Goal: Task Accomplishment & Management: Use online tool/utility

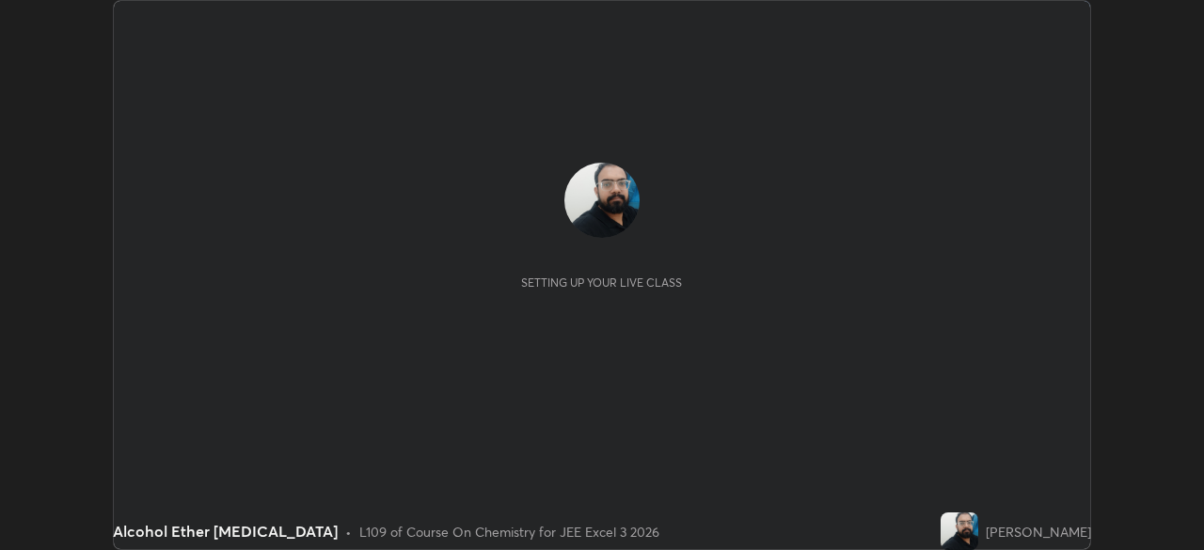
scroll to position [550, 1204]
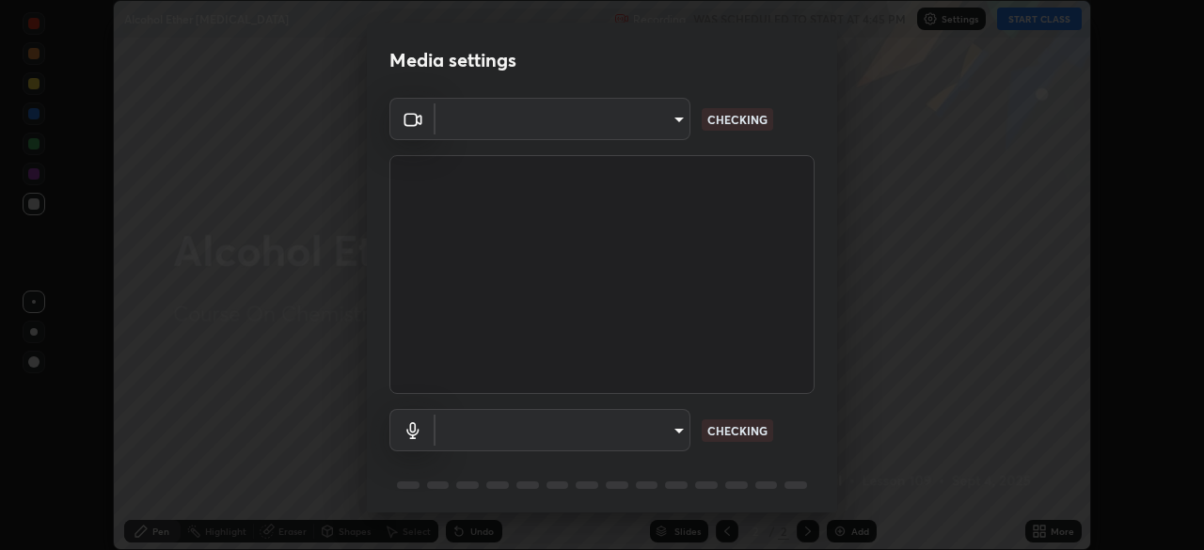
type input "718deecf834a2402e9859888758a2701a1d92989cf10273566d2a6ce3300f65d"
click at [656, 429] on body "Erase all Alcohol Ether [MEDICAL_DATA] Recording WAS SCHEDULED TO START AT 4:45…" at bounding box center [602, 275] width 1204 height 550
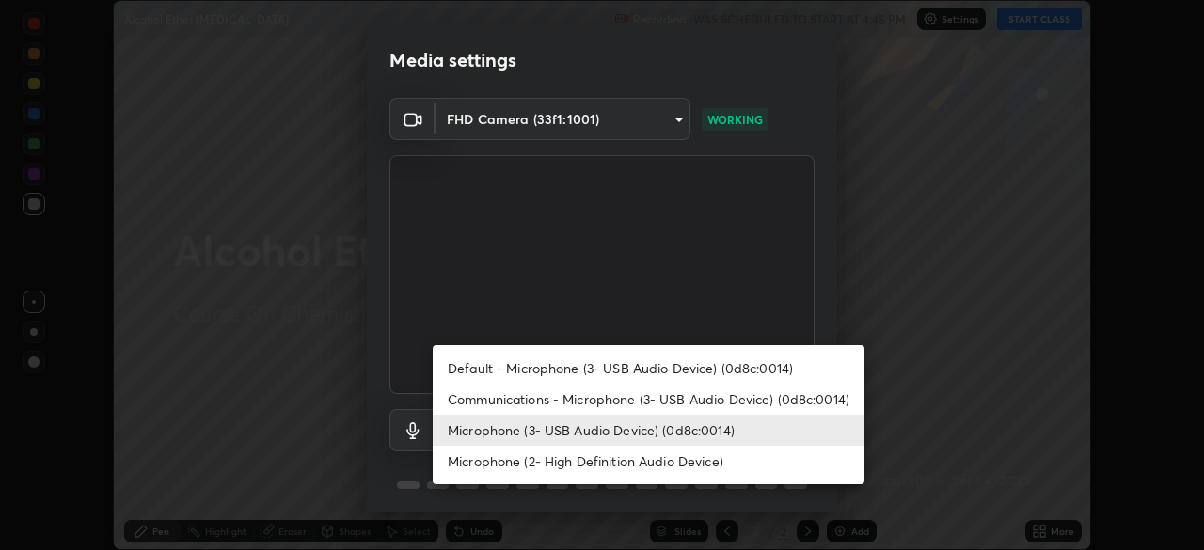
click at [631, 399] on li "Communications - Microphone (3- USB Audio Device) (0d8c:0014)" at bounding box center [649, 399] width 432 height 31
type input "communications"
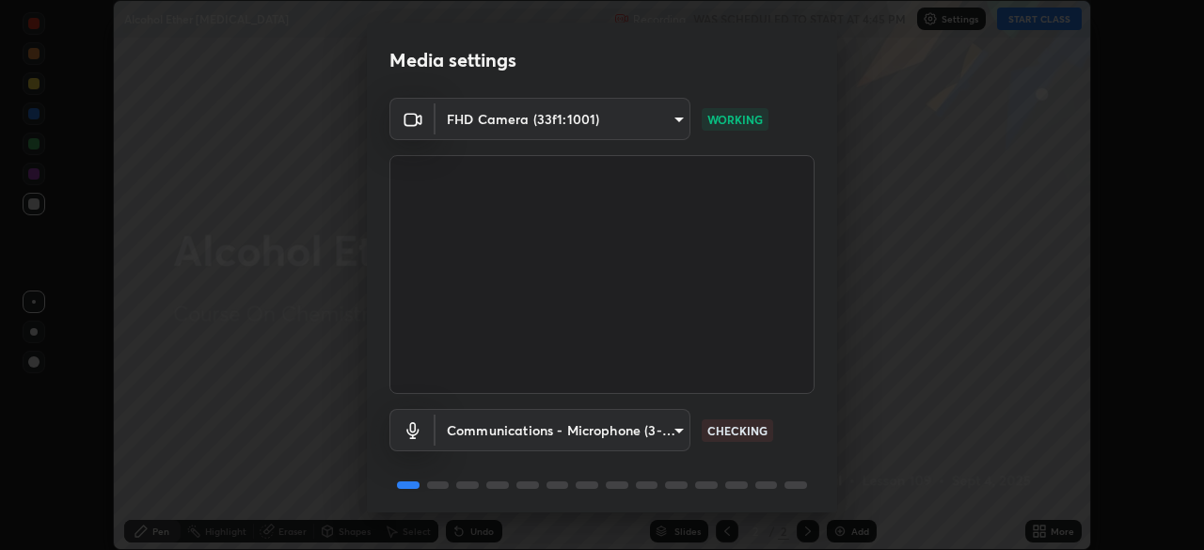
scroll to position [66, 0]
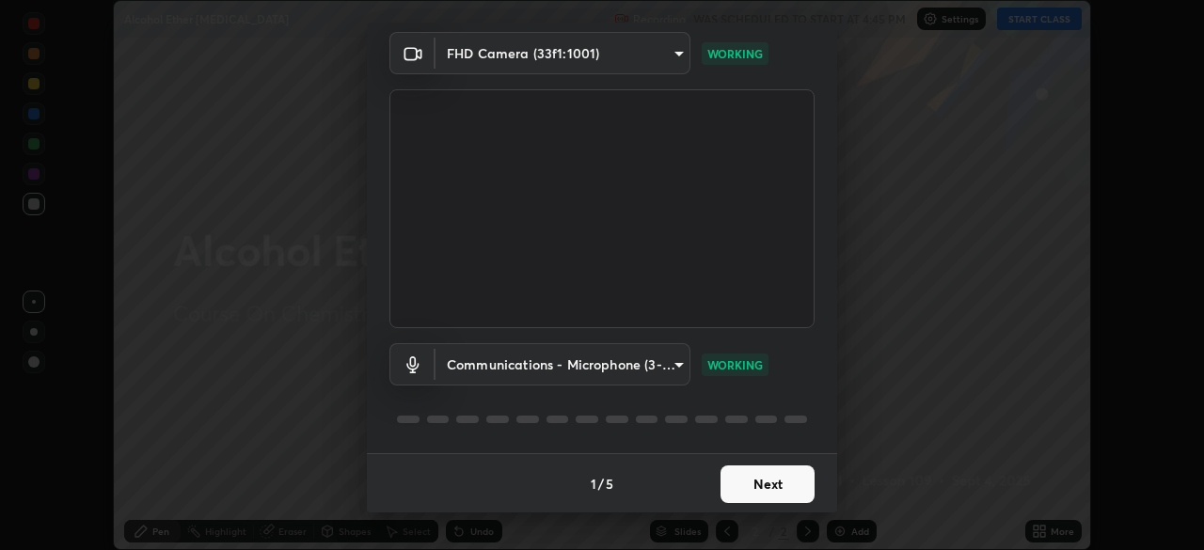
click at [755, 487] on button "Next" at bounding box center [768, 485] width 94 height 38
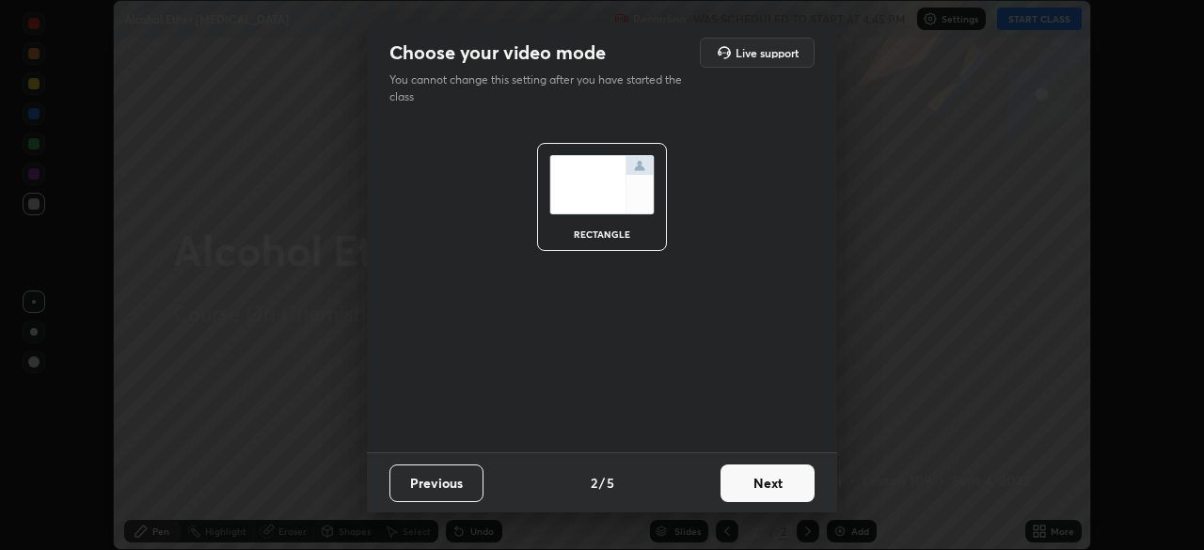
scroll to position [0, 0]
click at [763, 487] on button "Next" at bounding box center [768, 484] width 94 height 38
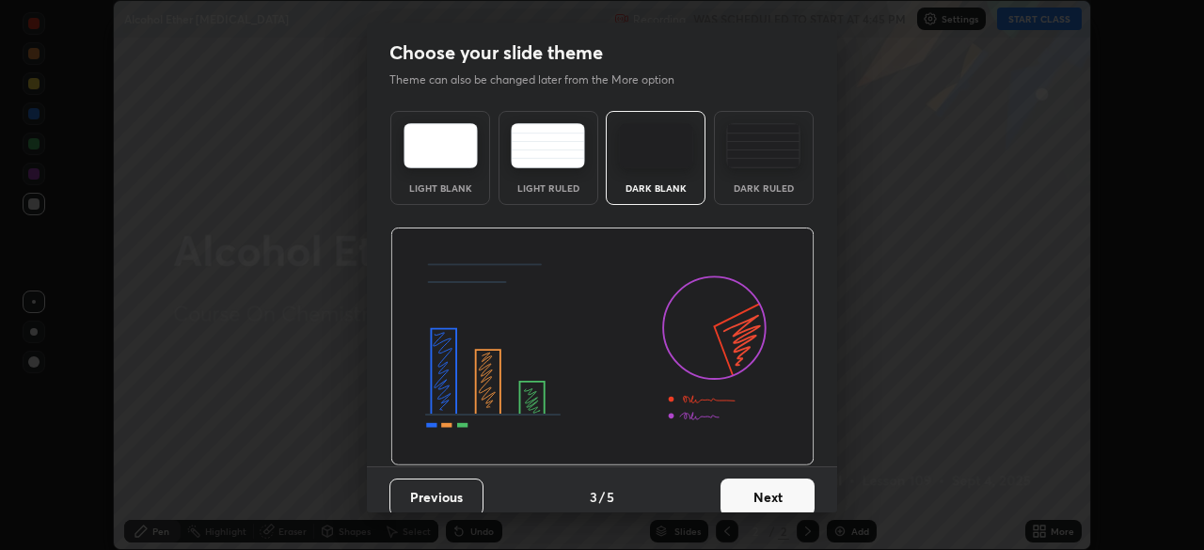
click at [777, 493] on button "Next" at bounding box center [768, 498] width 94 height 38
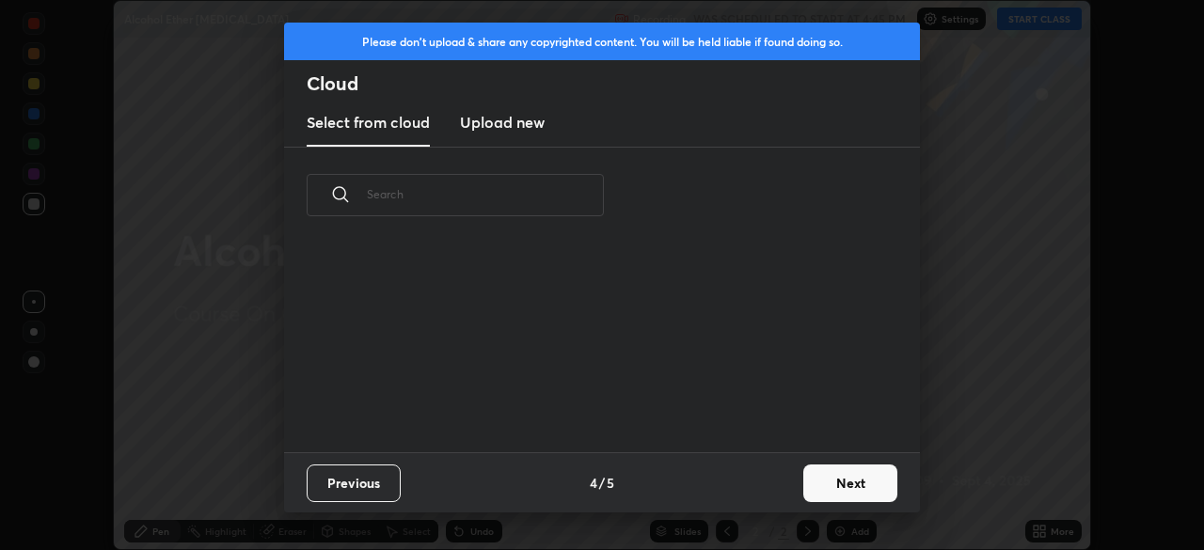
click at [847, 483] on button "Next" at bounding box center [851, 484] width 94 height 38
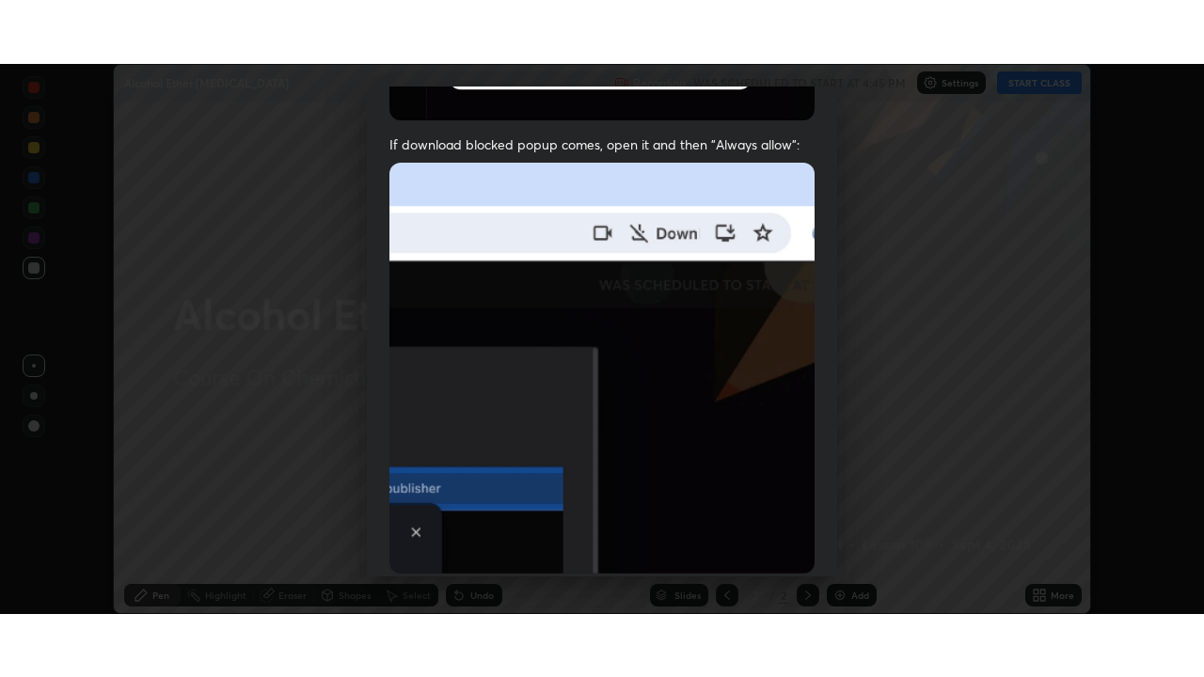
scroll to position [450, 0]
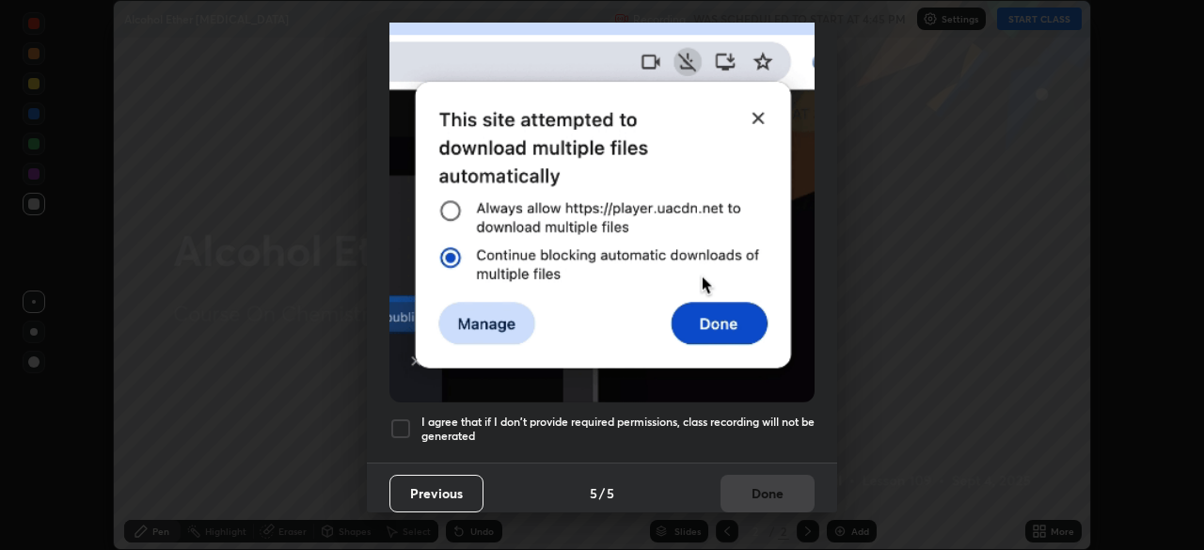
click at [400, 420] on div at bounding box center [401, 429] width 23 height 23
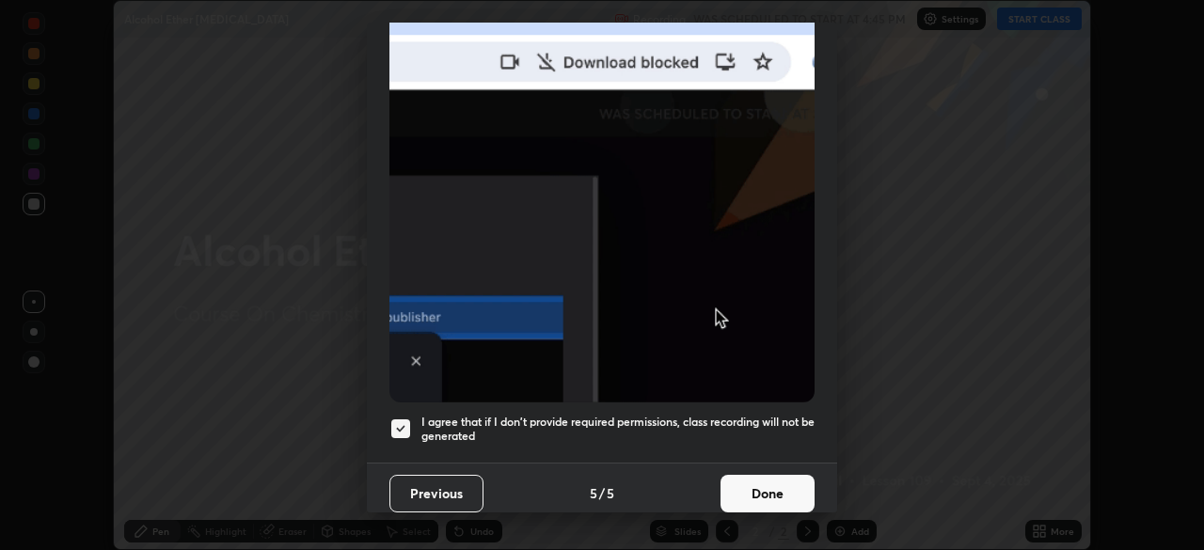
click at [747, 482] on button "Done" at bounding box center [768, 494] width 94 height 38
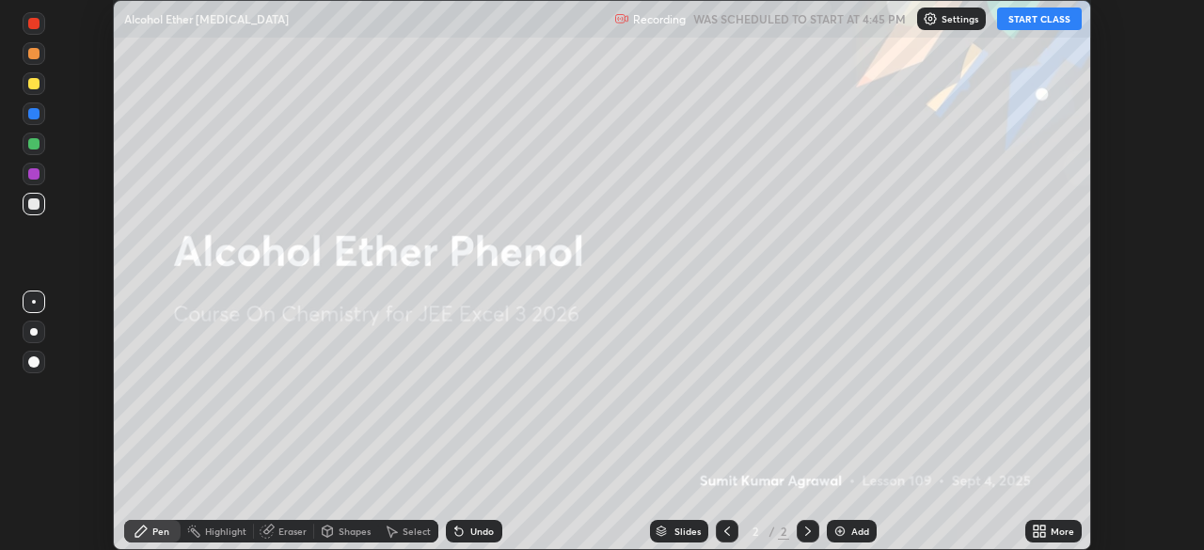
click at [1019, 22] on button "START CLASS" at bounding box center [1039, 19] width 85 height 23
click at [1058, 530] on div "More" at bounding box center [1063, 531] width 24 height 9
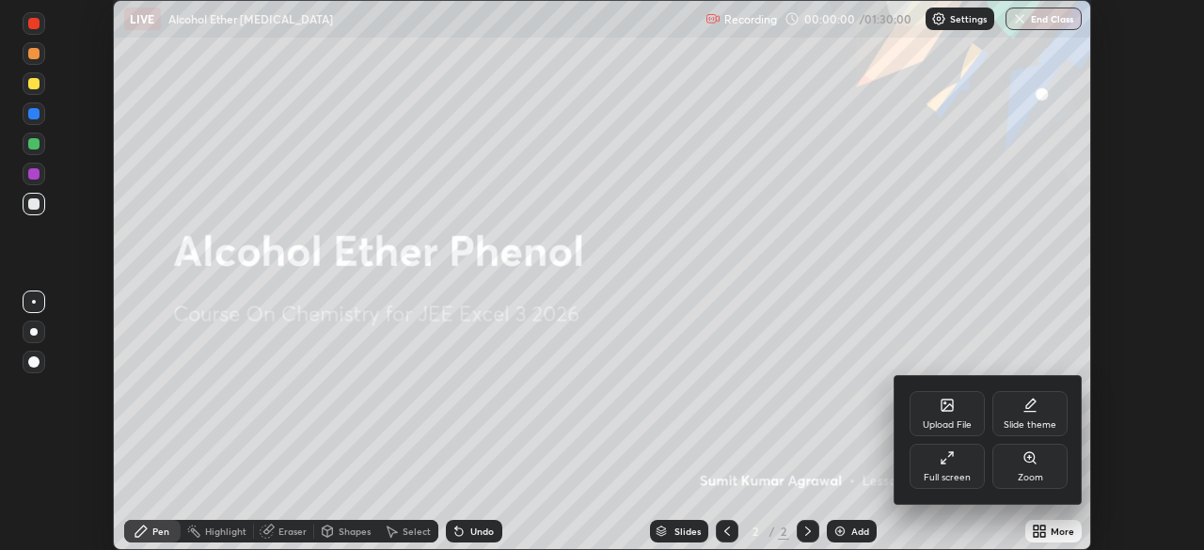
click at [963, 469] on div "Full screen" at bounding box center [947, 466] width 75 height 45
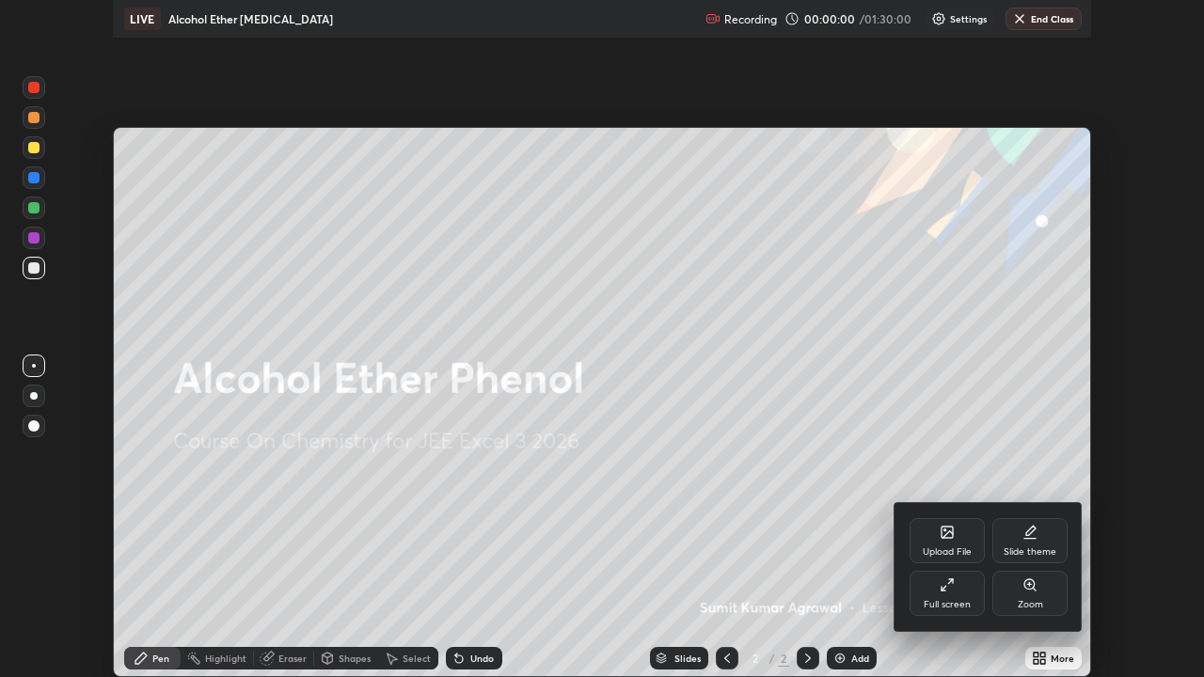
scroll to position [677, 1204]
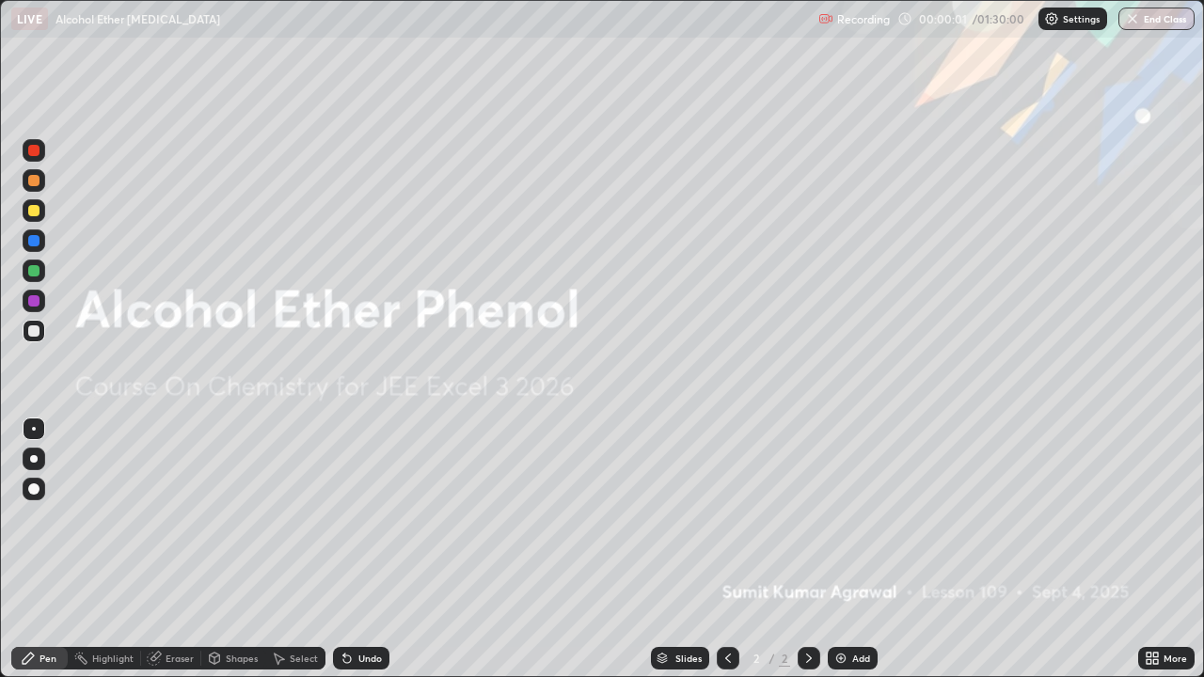
click at [852, 549] on div "Add" at bounding box center [861, 658] width 18 height 9
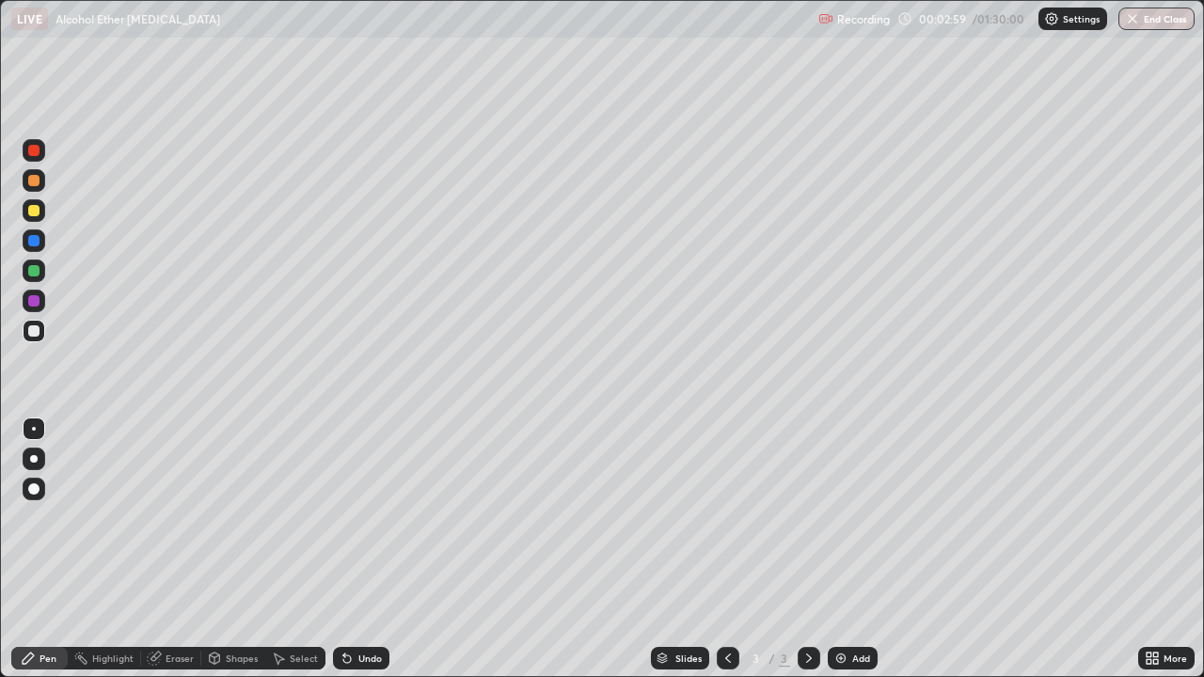
click at [352, 549] on icon at bounding box center [347, 658] width 15 height 15
click at [845, 549] on img at bounding box center [841, 658] width 15 height 15
click at [364, 549] on div "Undo" at bounding box center [361, 658] width 56 height 23
click at [371, 549] on div "Undo" at bounding box center [361, 658] width 56 height 23
click at [358, 549] on div "Undo" at bounding box center [370, 658] width 24 height 9
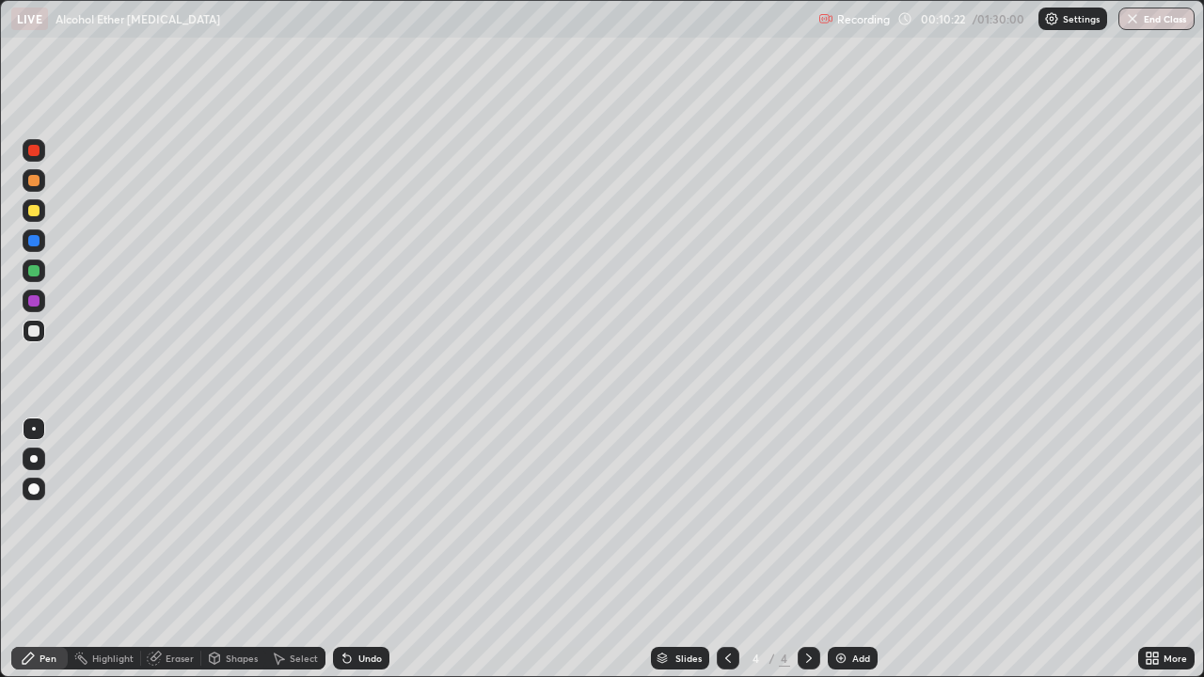
click at [187, 549] on div "Eraser" at bounding box center [171, 658] width 60 height 23
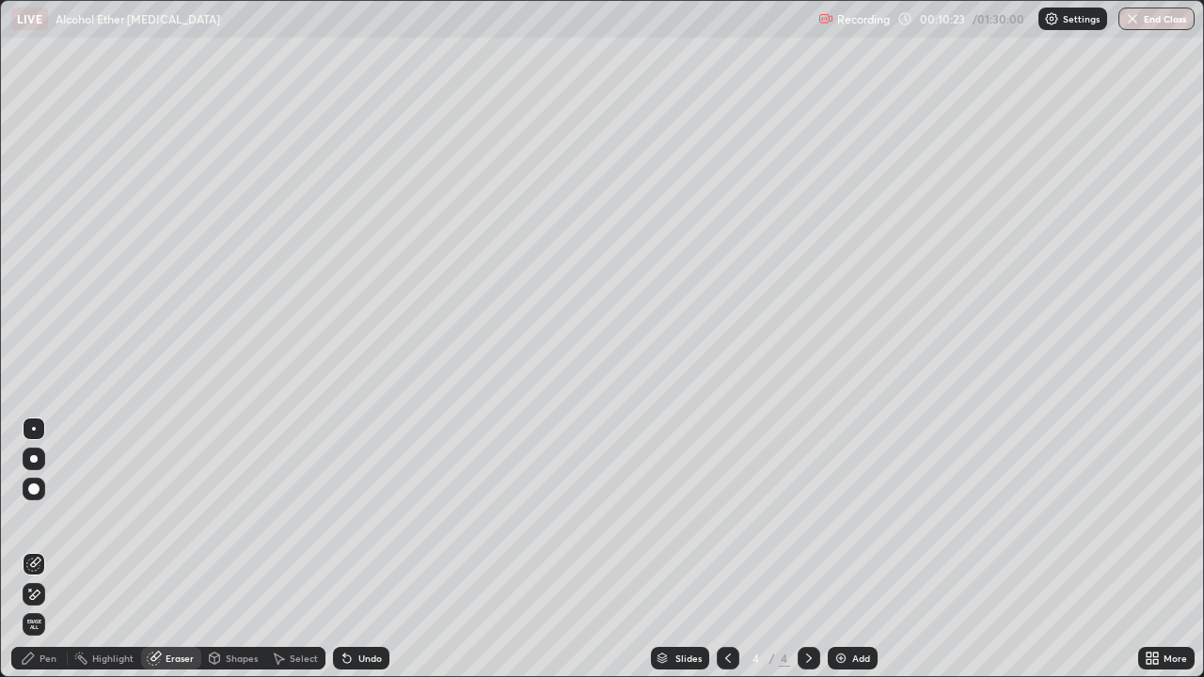
click at [31, 549] on icon at bounding box center [28, 658] width 15 height 15
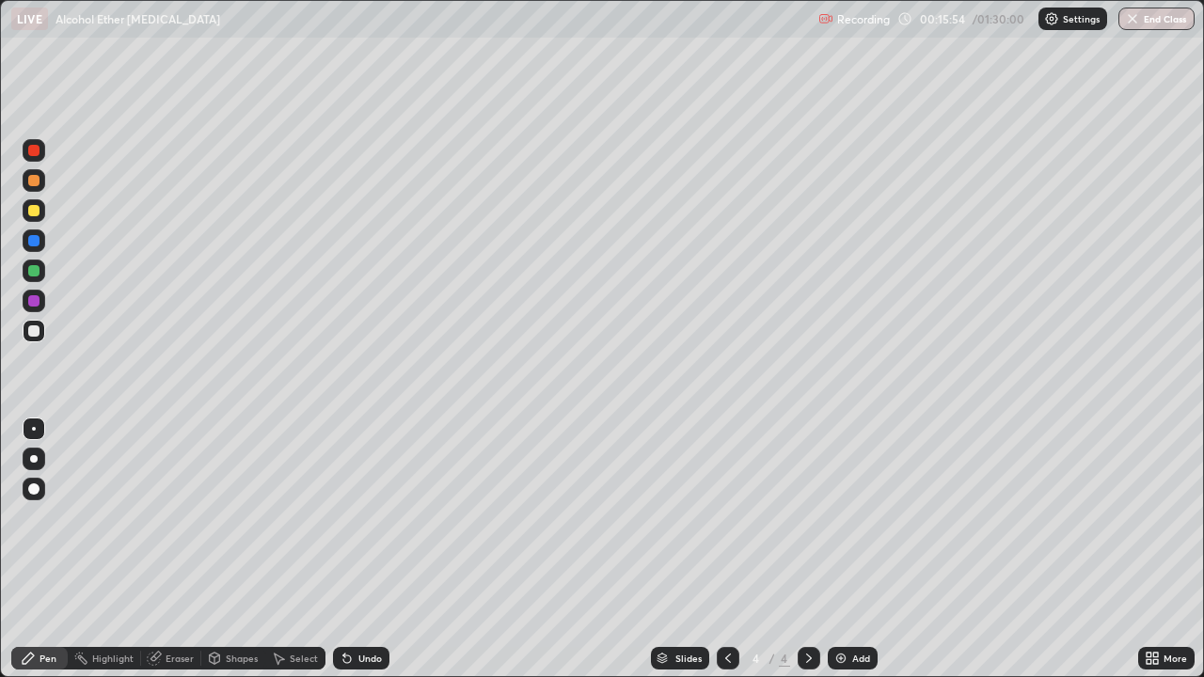
click at [837, 549] on img at bounding box center [841, 658] width 15 height 15
click at [726, 549] on icon at bounding box center [728, 658] width 15 height 15
click at [799, 549] on div at bounding box center [809, 658] width 23 height 23
click at [717, 549] on div at bounding box center [728, 658] width 23 height 23
click at [811, 549] on div at bounding box center [809, 658] width 23 height 23
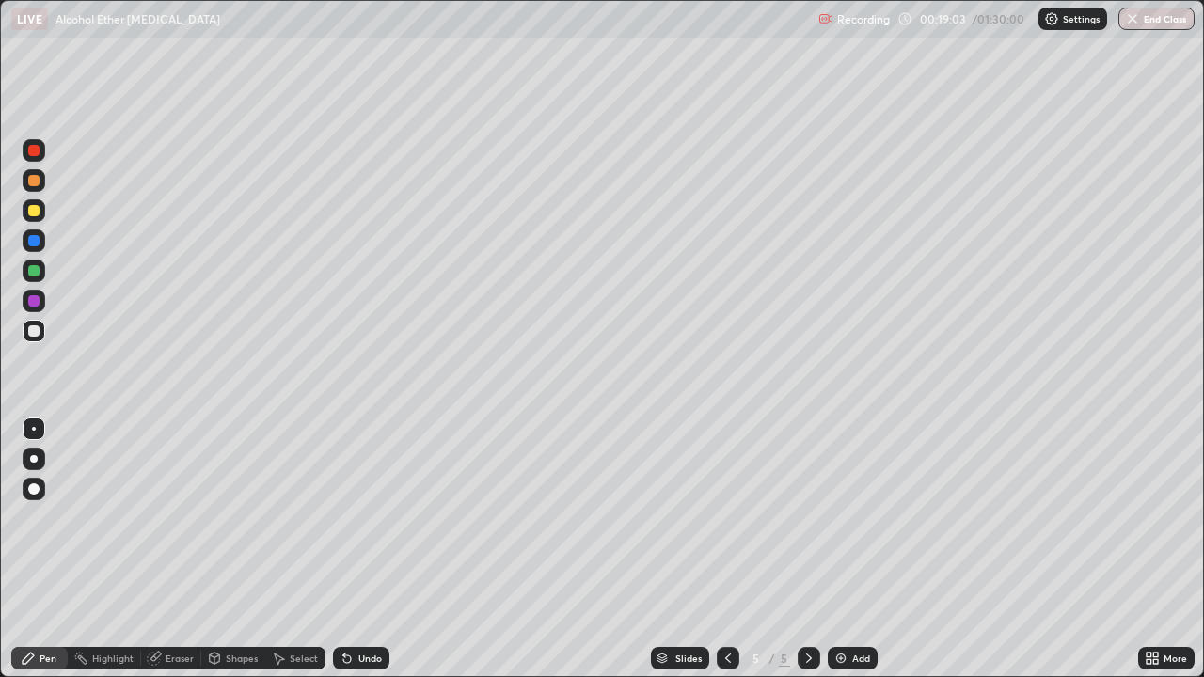
click at [371, 549] on div "Undo" at bounding box center [361, 658] width 56 height 23
click at [358, 549] on div "Undo" at bounding box center [370, 658] width 24 height 9
click at [167, 549] on div "Eraser" at bounding box center [180, 658] width 28 height 9
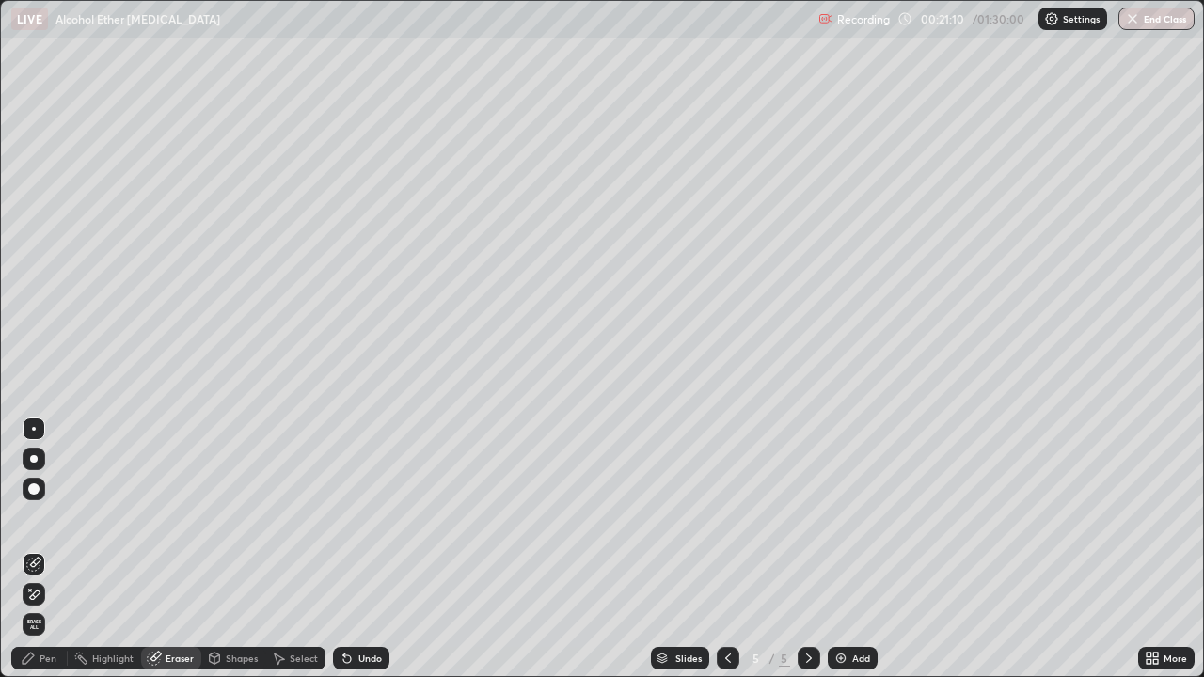
click at [38, 549] on div "Pen" at bounding box center [39, 658] width 56 height 23
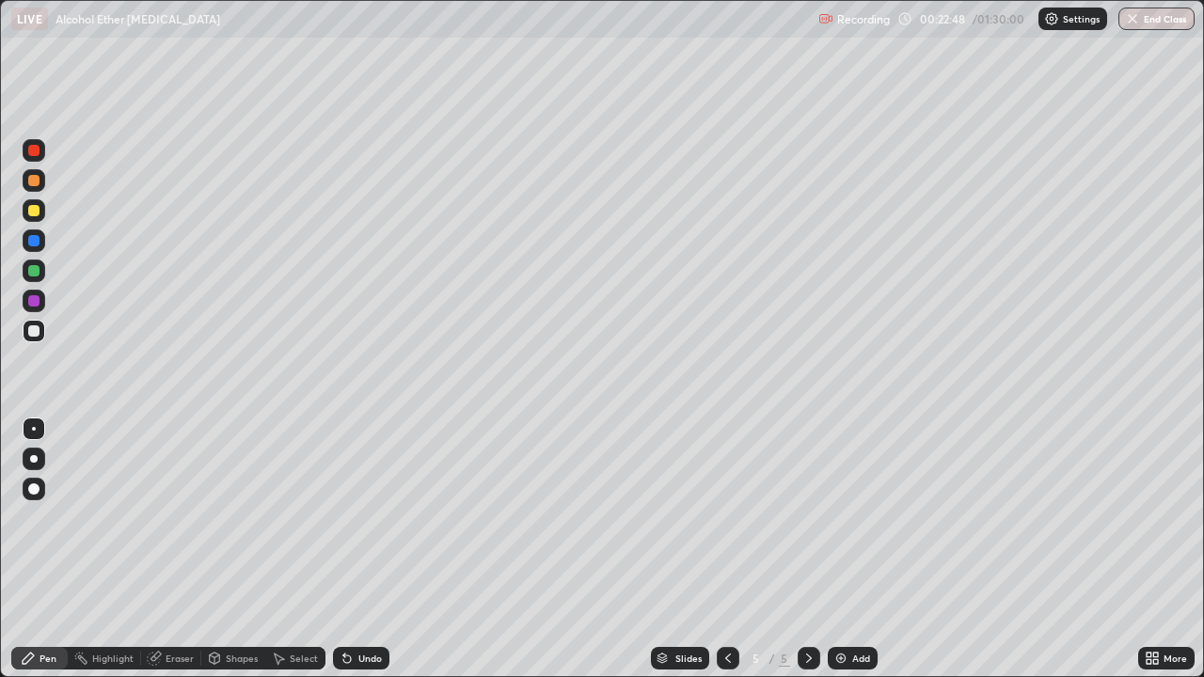
click at [371, 549] on div "Undo" at bounding box center [370, 658] width 24 height 9
click at [367, 549] on div "Undo" at bounding box center [370, 658] width 24 height 9
click at [365, 549] on div "Undo" at bounding box center [361, 658] width 56 height 23
click at [183, 549] on div "Eraser" at bounding box center [180, 658] width 28 height 9
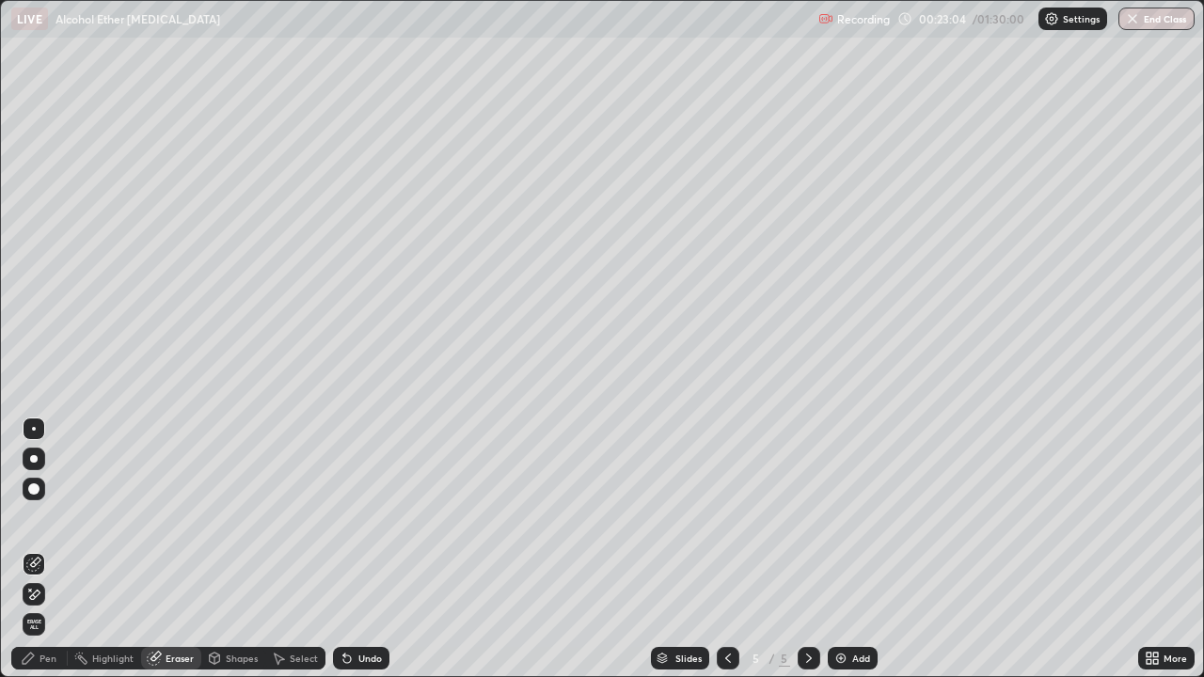
click at [40, 549] on div "Pen" at bounding box center [48, 658] width 17 height 9
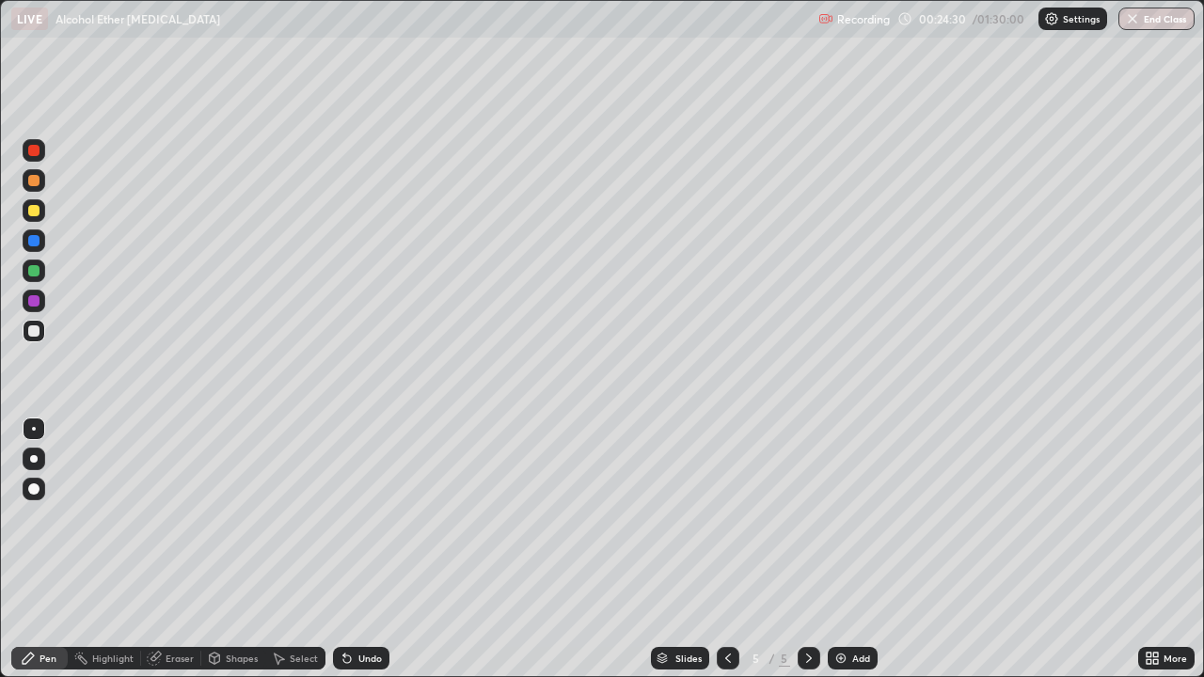
click at [843, 549] on img at bounding box center [841, 658] width 15 height 15
click at [351, 549] on div "Undo" at bounding box center [361, 658] width 56 height 23
click at [363, 549] on div "Undo" at bounding box center [370, 658] width 24 height 9
click at [361, 549] on div "Undo" at bounding box center [361, 658] width 56 height 23
click at [376, 549] on div "Undo" at bounding box center [370, 658] width 24 height 9
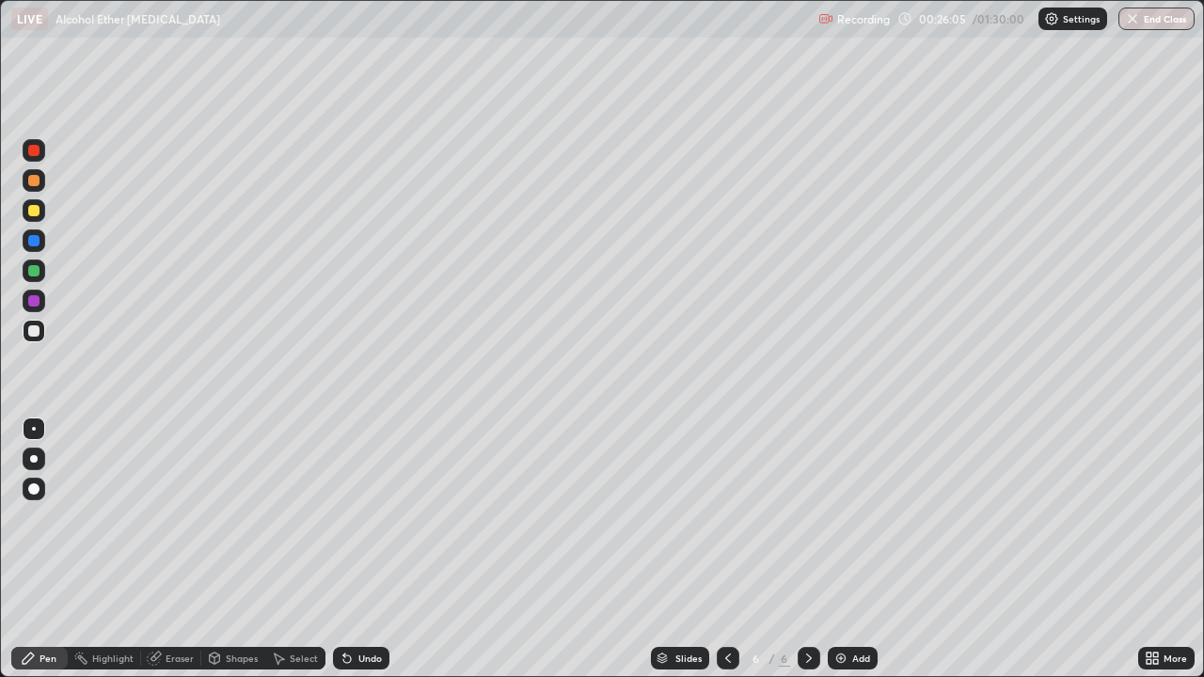
click at [369, 549] on div "Undo" at bounding box center [370, 658] width 24 height 9
click at [726, 549] on icon at bounding box center [728, 658] width 15 height 15
click at [807, 549] on icon at bounding box center [809, 658] width 15 height 15
click at [852, 549] on div "Add" at bounding box center [861, 658] width 18 height 9
click at [175, 549] on div "Eraser" at bounding box center [180, 658] width 28 height 9
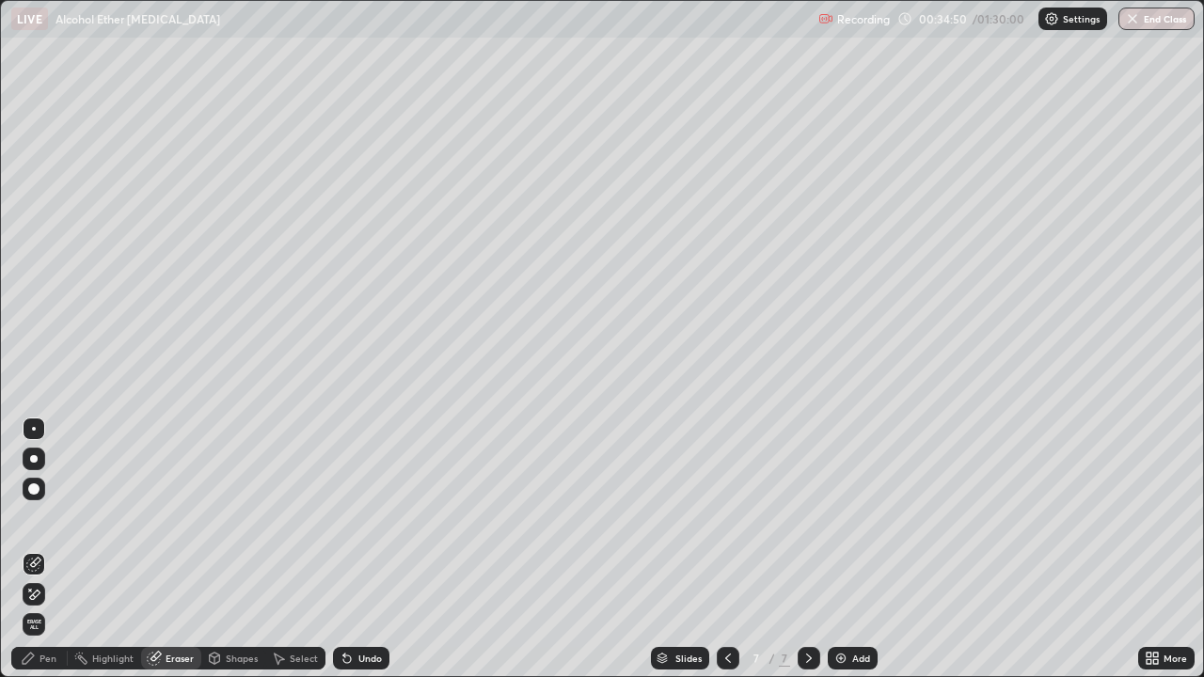
click at [45, 549] on div "Pen" at bounding box center [48, 658] width 17 height 9
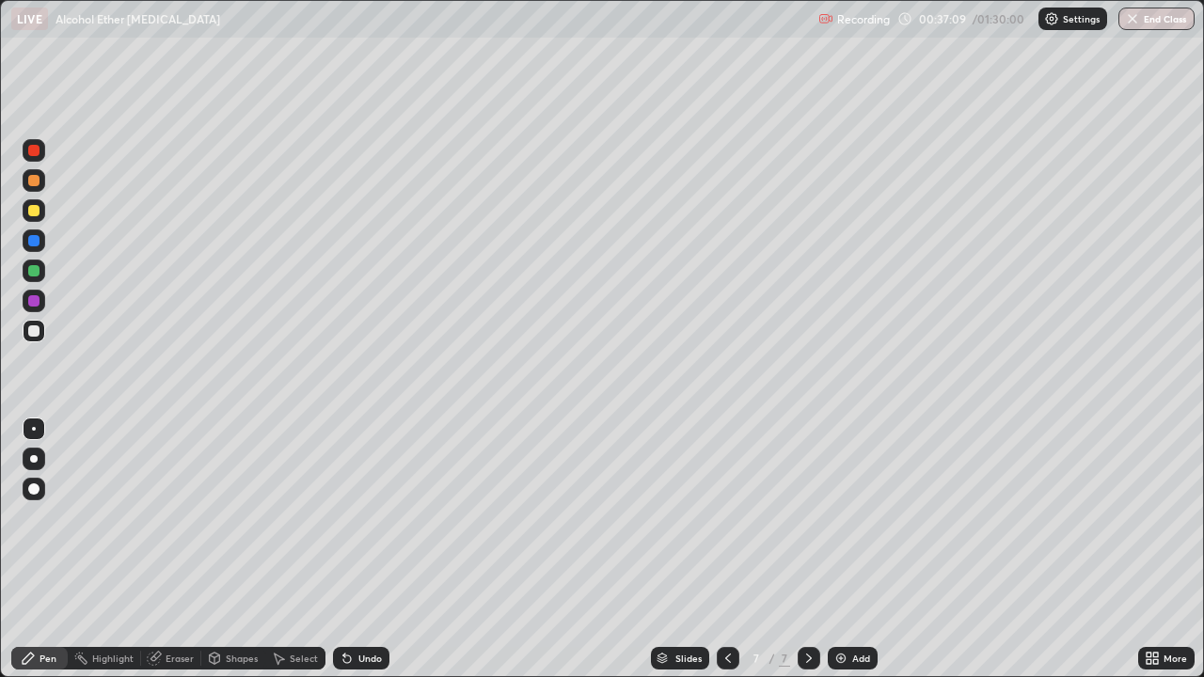
click at [365, 549] on div "Undo" at bounding box center [361, 658] width 56 height 23
click at [347, 549] on icon at bounding box center [347, 658] width 15 height 15
click at [356, 549] on div "Undo" at bounding box center [361, 658] width 56 height 23
click at [358, 549] on div "Undo" at bounding box center [370, 658] width 24 height 9
click at [166, 549] on div "Eraser" at bounding box center [171, 658] width 60 height 23
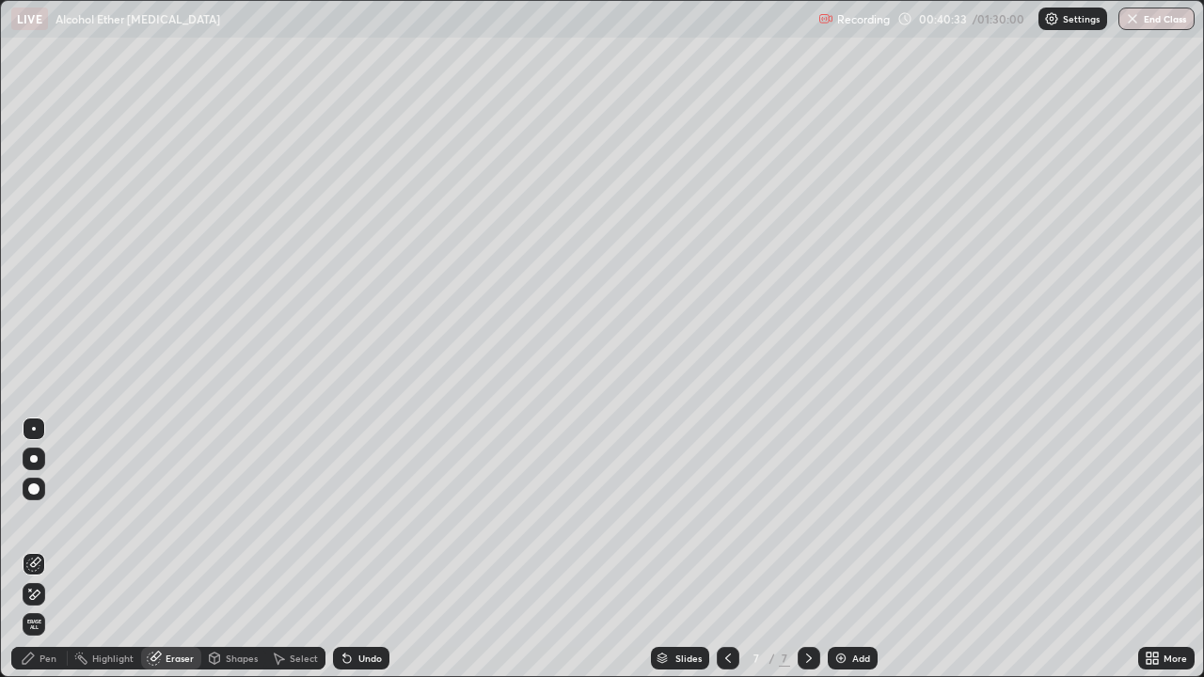
click at [49, 549] on div "Pen" at bounding box center [48, 658] width 17 height 9
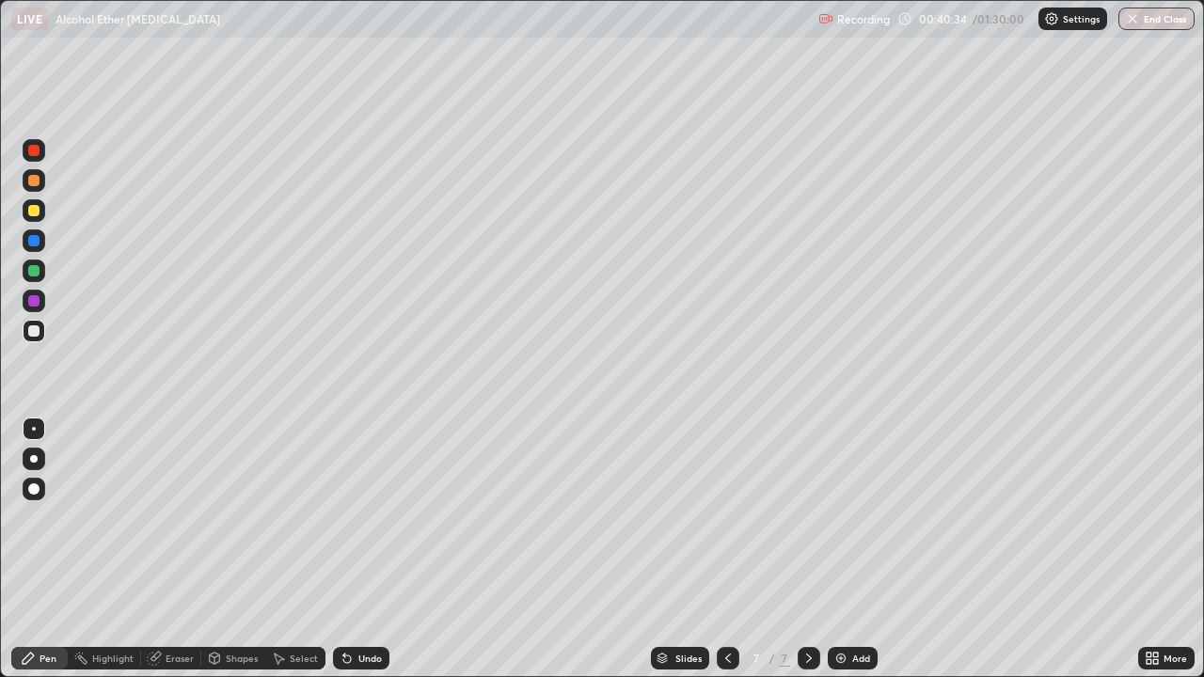
click at [844, 549] on img at bounding box center [841, 658] width 15 height 15
click at [726, 549] on icon at bounding box center [728, 658] width 15 height 15
click at [804, 549] on icon at bounding box center [809, 658] width 15 height 15
click at [728, 549] on icon at bounding box center [728, 658] width 6 height 9
click at [175, 549] on div "Eraser" at bounding box center [180, 658] width 28 height 9
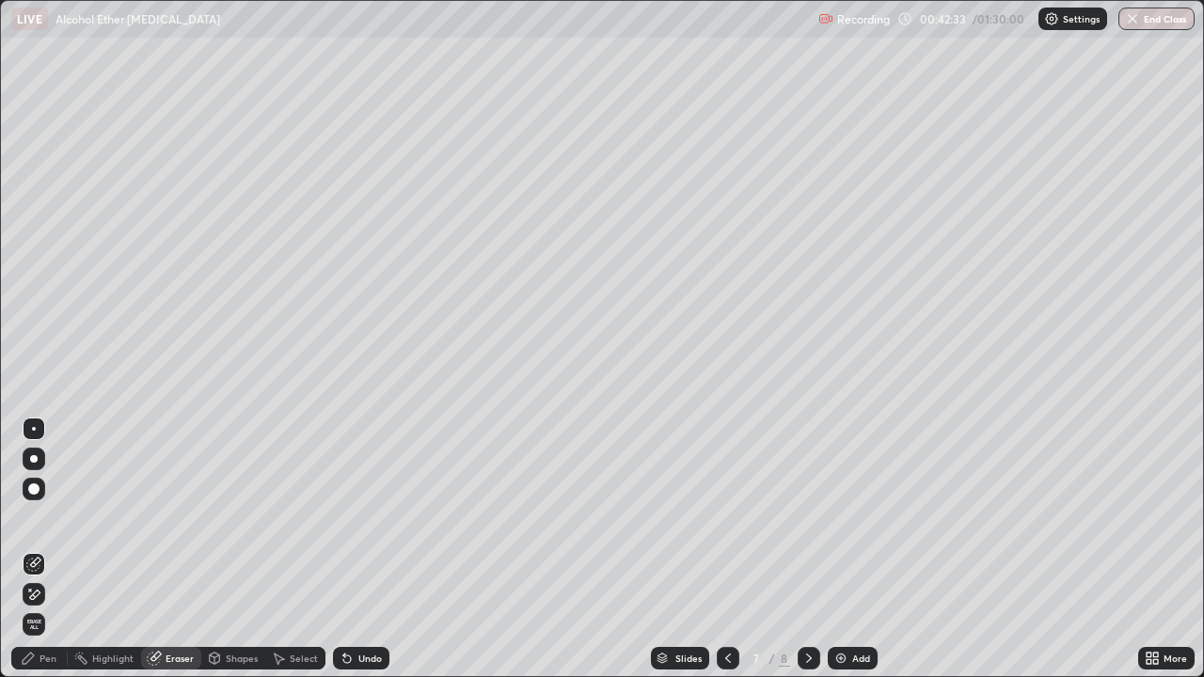
click at [34, 549] on icon at bounding box center [28, 658] width 15 height 15
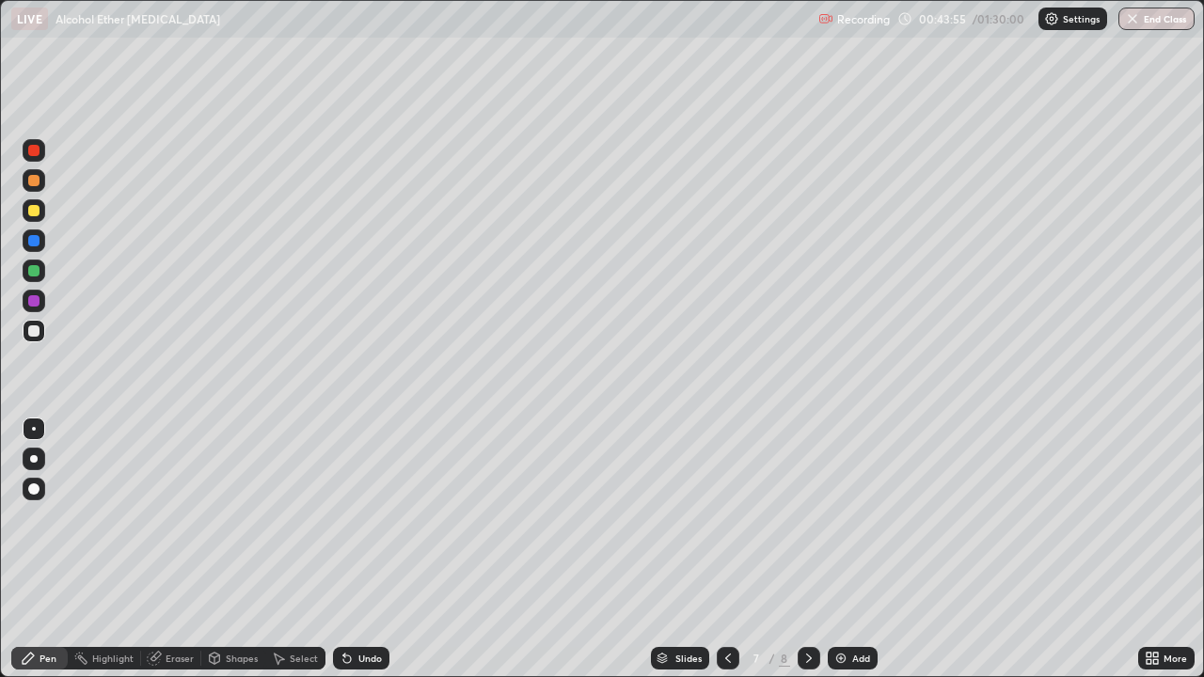
click at [806, 549] on icon at bounding box center [809, 658] width 15 height 15
click at [365, 549] on div "Undo" at bounding box center [370, 658] width 24 height 9
click at [368, 549] on div "Undo" at bounding box center [370, 658] width 24 height 9
click at [365, 549] on div "Undo" at bounding box center [370, 658] width 24 height 9
click at [364, 549] on div "Undo" at bounding box center [370, 658] width 24 height 9
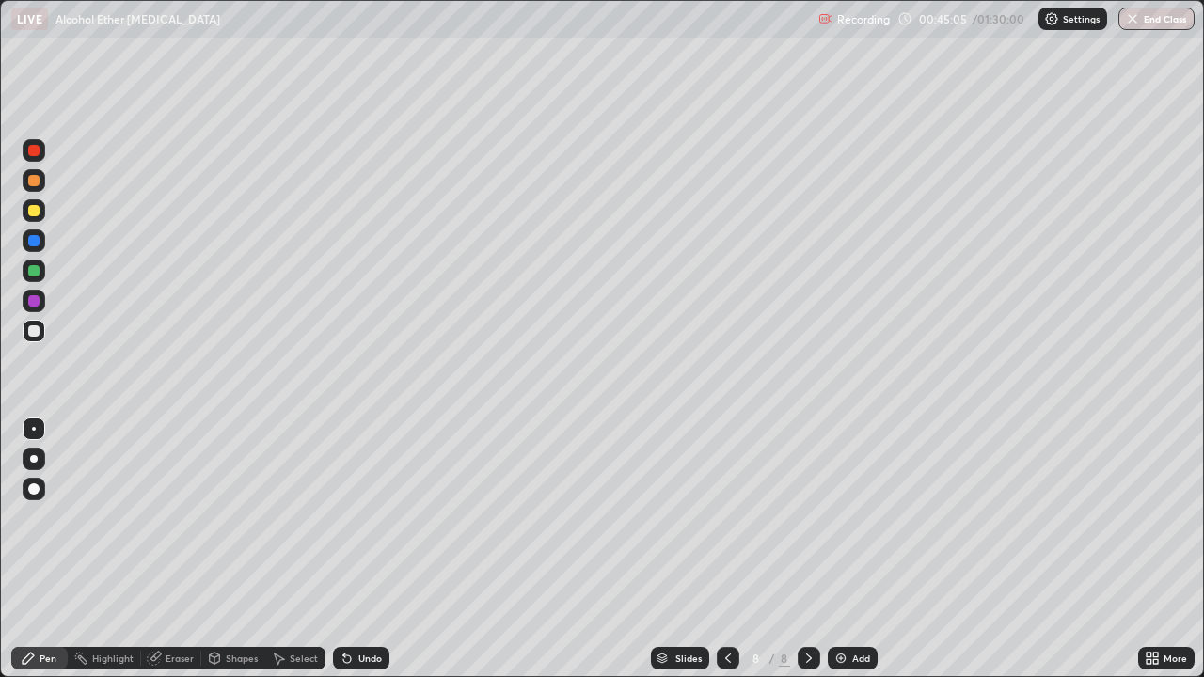
click at [361, 549] on div "Undo" at bounding box center [361, 658] width 56 height 23
click at [358, 549] on div "Undo" at bounding box center [361, 658] width 56 height 23
click at [363, 549] on div "Undo" at bounding box center [370, 658] width 24 height 9
click at [830, 549] on div "Add" at bounding box center [853, 658] width 50 height 23
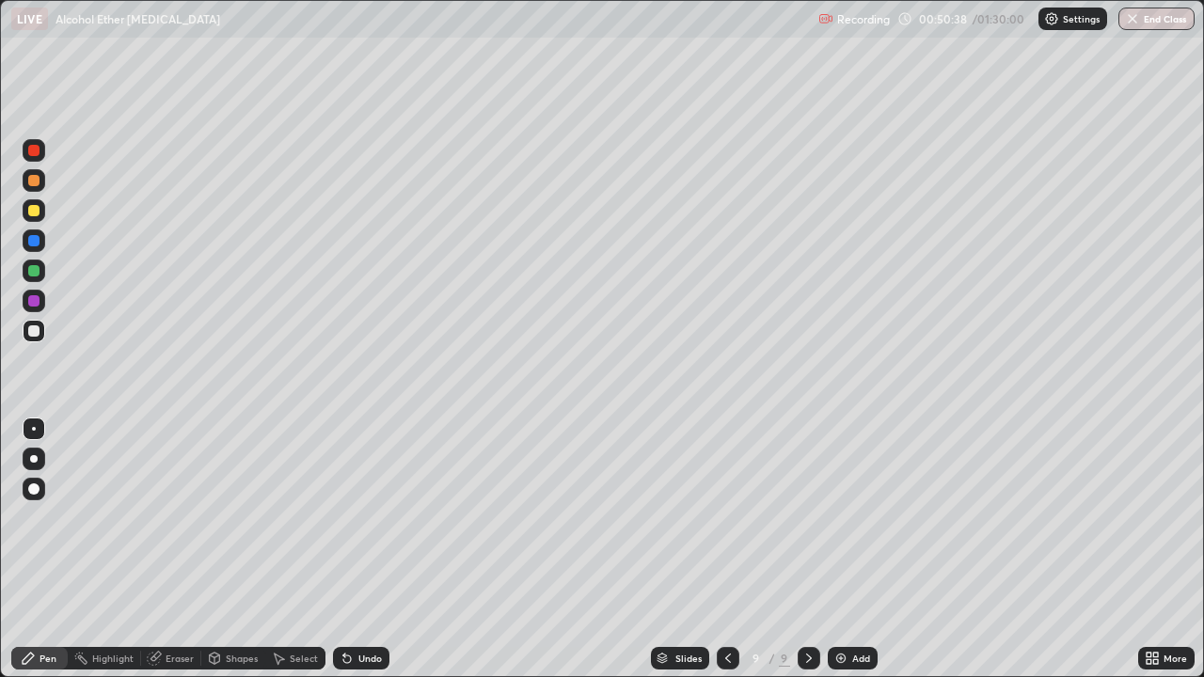
click at [359, 549] on div "Undo" at bounding box center [370, 658] width 24 height 9
click at [361, 549] on div "Undo" at bounding box center [370, 658] width 24 height 9
click at [363, 549] on div "Undo" at bounding box center [370, 658] width 24 height 9
click at [664, 549] on icon at bounding box center [662, 656] width 9 height 5
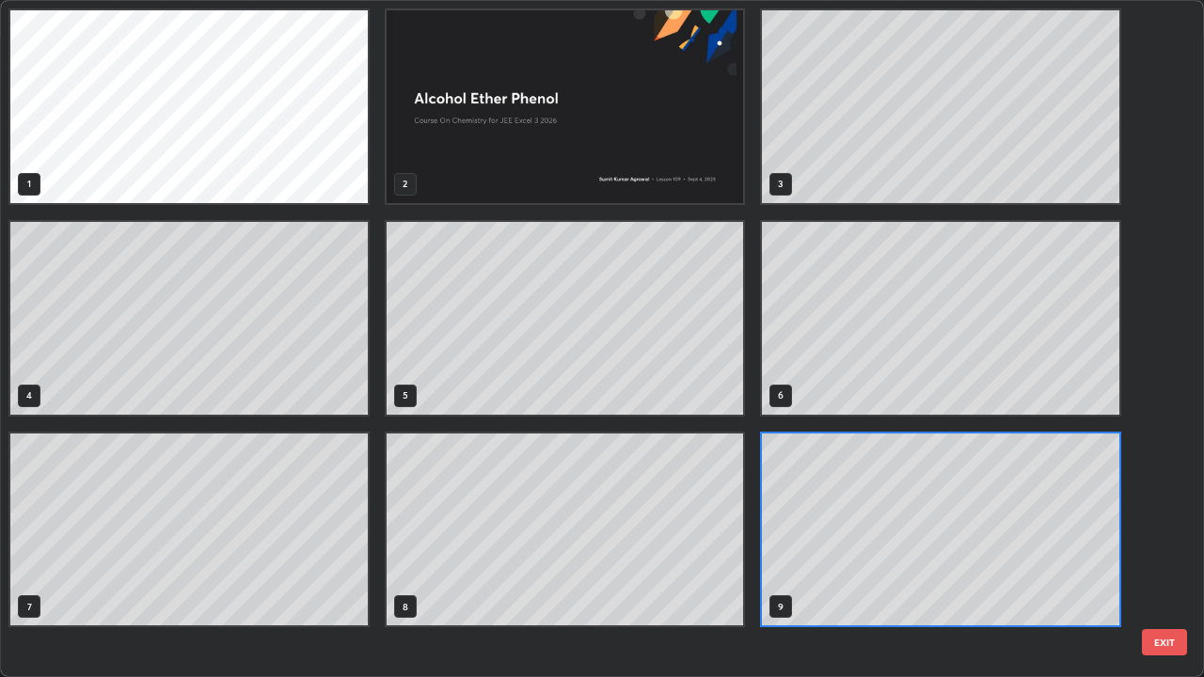
scroll to position [670, 1193]
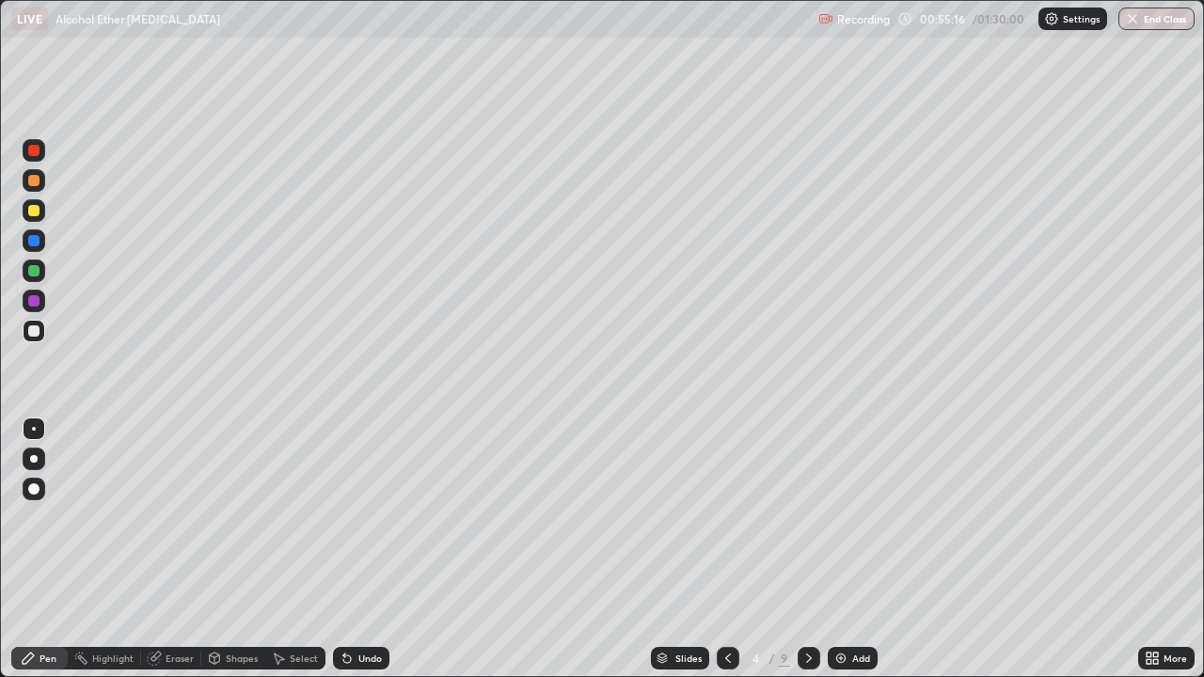
click at [805, 549] on icon at bounding box center [809, 658] width 15 height 15
click at [807, 549] on icon at bounding box center [809, 658] width 6 height 9
click at [806, 549] on icon at bounding box center [809, 658] width 15 height 15
click at [805, 549] on icon at bounding box center [809, 658] width 15 height 15
click at [807, 549] on icon at bounding box center [809, 658] width 15 height 15
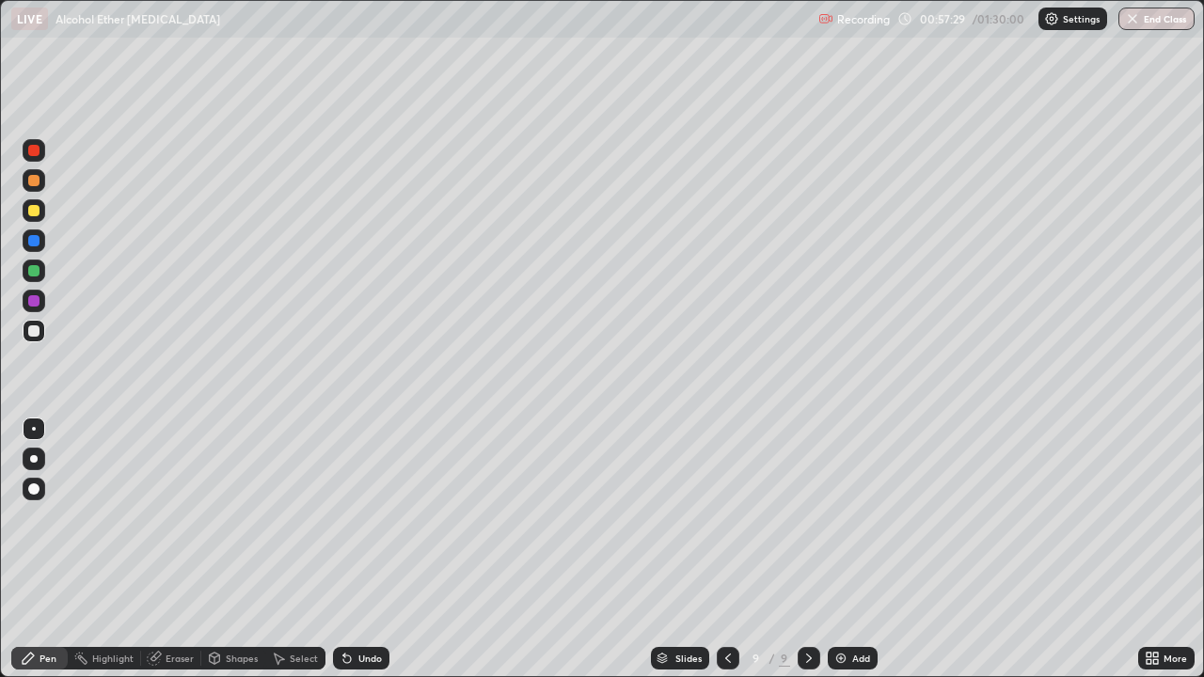
click at [175, 549] on div "Eraser" at bounding box center [171, 658] width 60 height 23
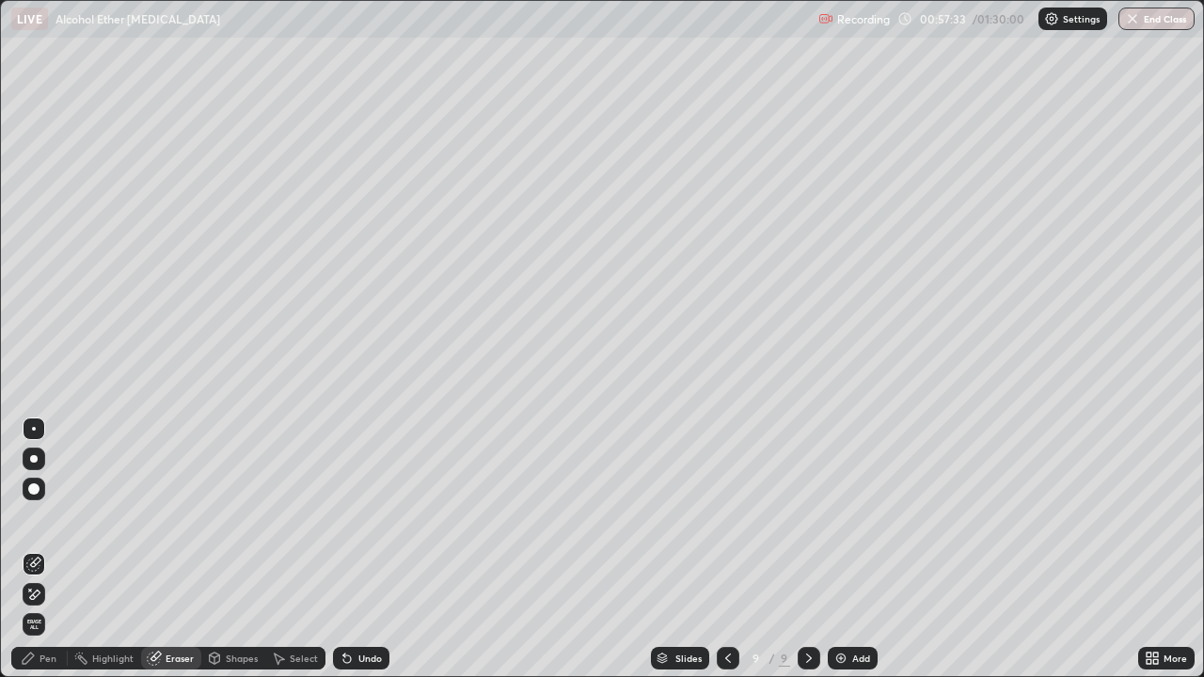
click at [39, 549] on div "Pen" at bounding box center [39, 658] width 56 height 23
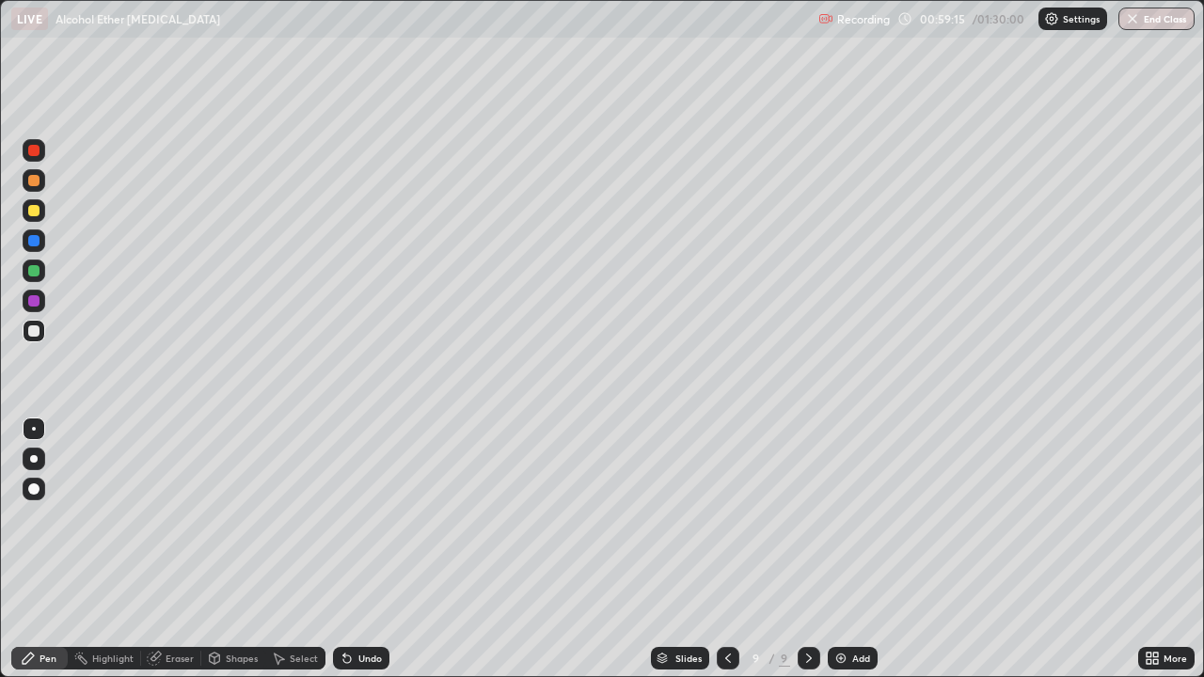
click at [847, 549] on img at bounding box center [841, 658] width 15 height 15
click at [364, 549] on div "Undo" at bounding box center [370, 658] width 24 height 9
click at [677, 549] on div "Slides" at bounding box center [688, 658] width 26 height 9
click at [802, 549] on icon at bounding box center [809, 658] width 15 height 15
click at [680, 549] on div "Slides" at bounding box center [688, 658] width 26 height 9
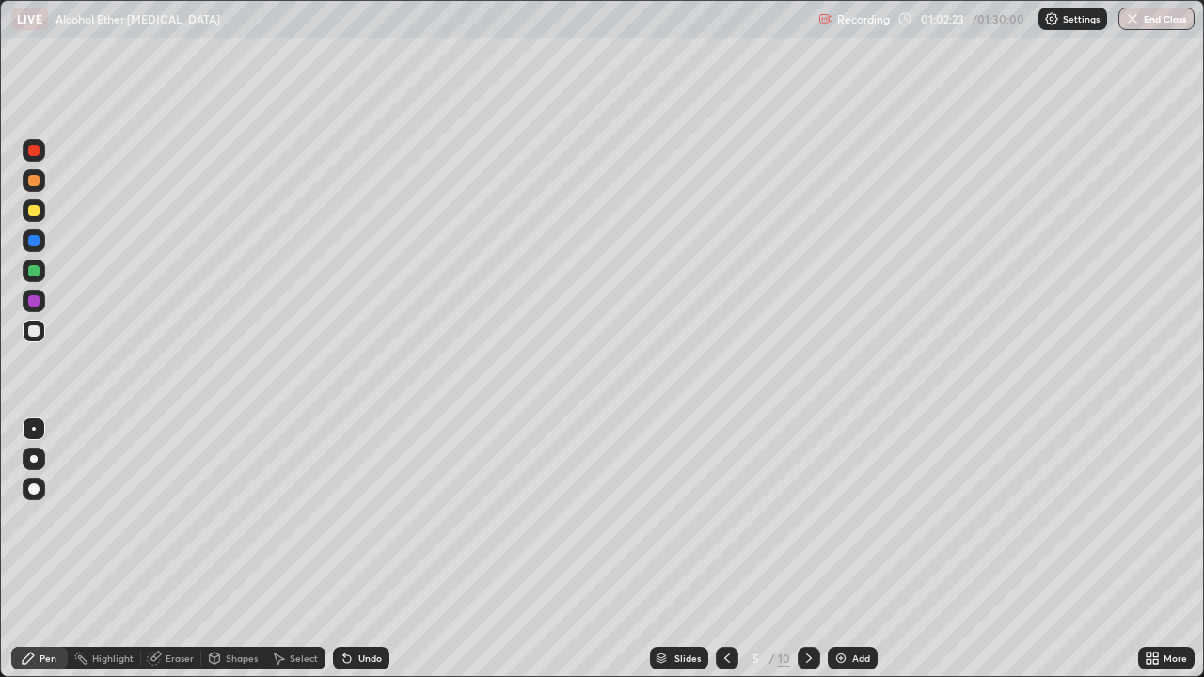
click at [807, 549] on icon at bounding box center [809, 658] width 15 height 15
click at [798, 549] on div at bounding box center [809, 658] width 23 height 23
click at [807, 549] on icon at bounding box center [809, 658] width 15 height 15
click at [804, 549] on icon at bounding box center [809, 658] width 15 height 15
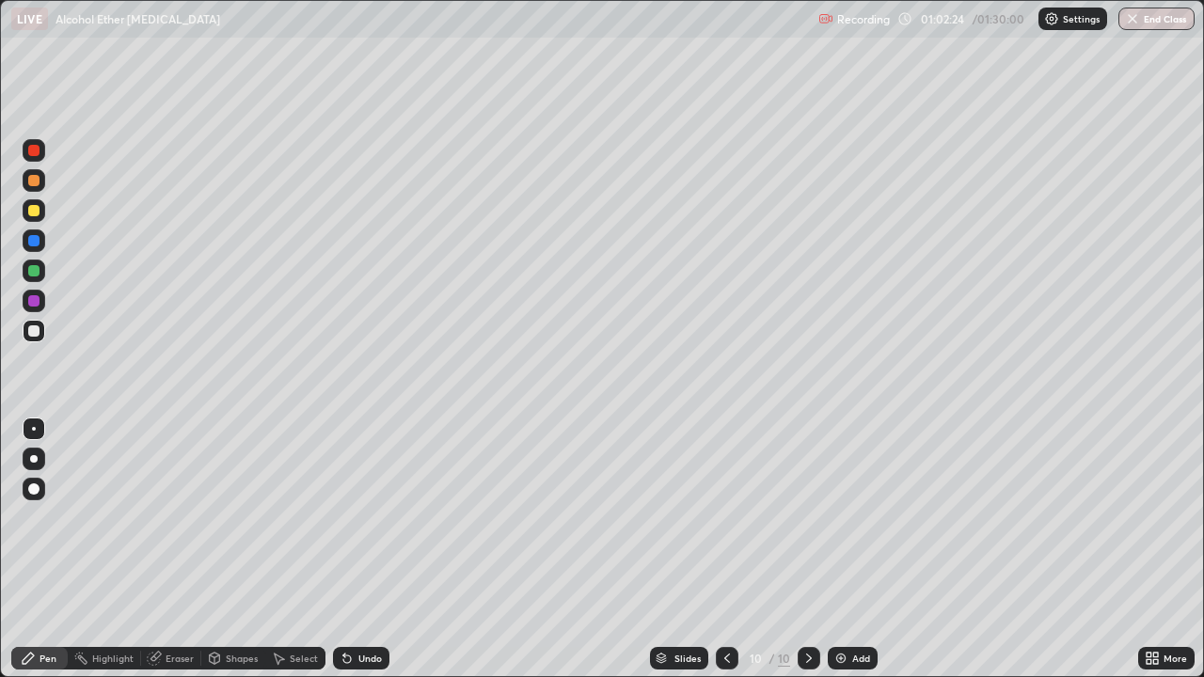
click at [807, 549] on icon at bounding box center [809, 658] width 15 height 15
click at [169, 549] on div "Eraser" at bounding box center [180, 658] width 28 height 9
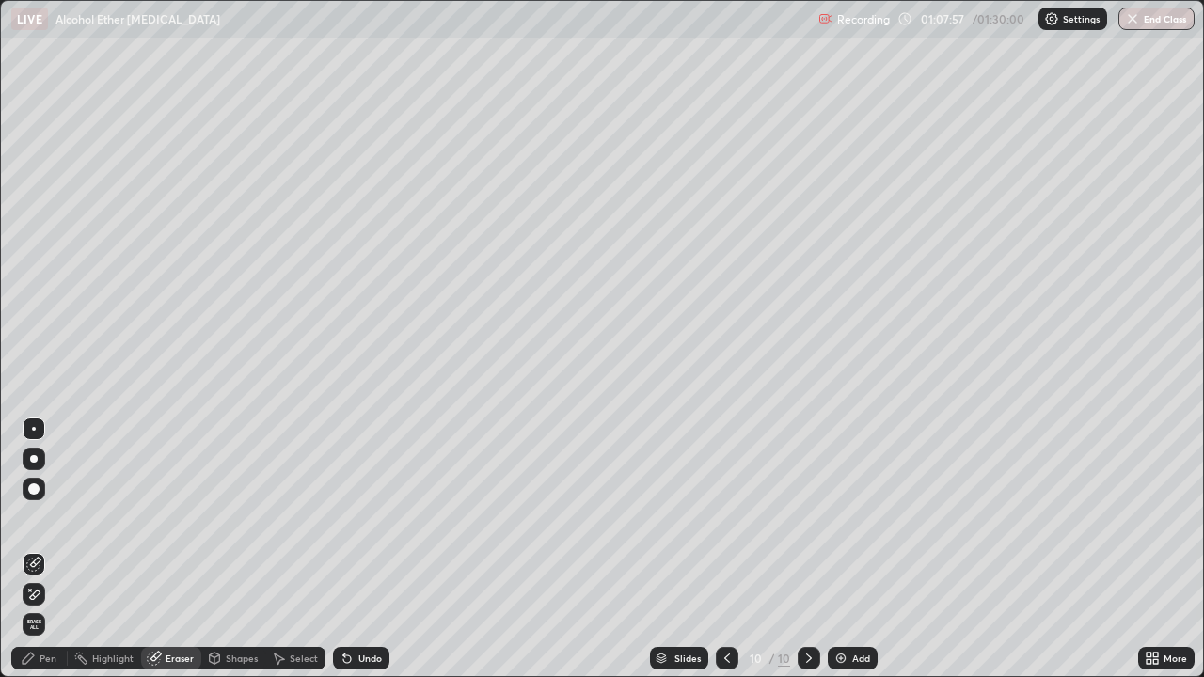
click at [850, 549] on div "Add" at bounding box center [853, 658] width 50 height 23
click at [42, 549] on div "Pen" at bounding box center [48, 658] width 17 height 9
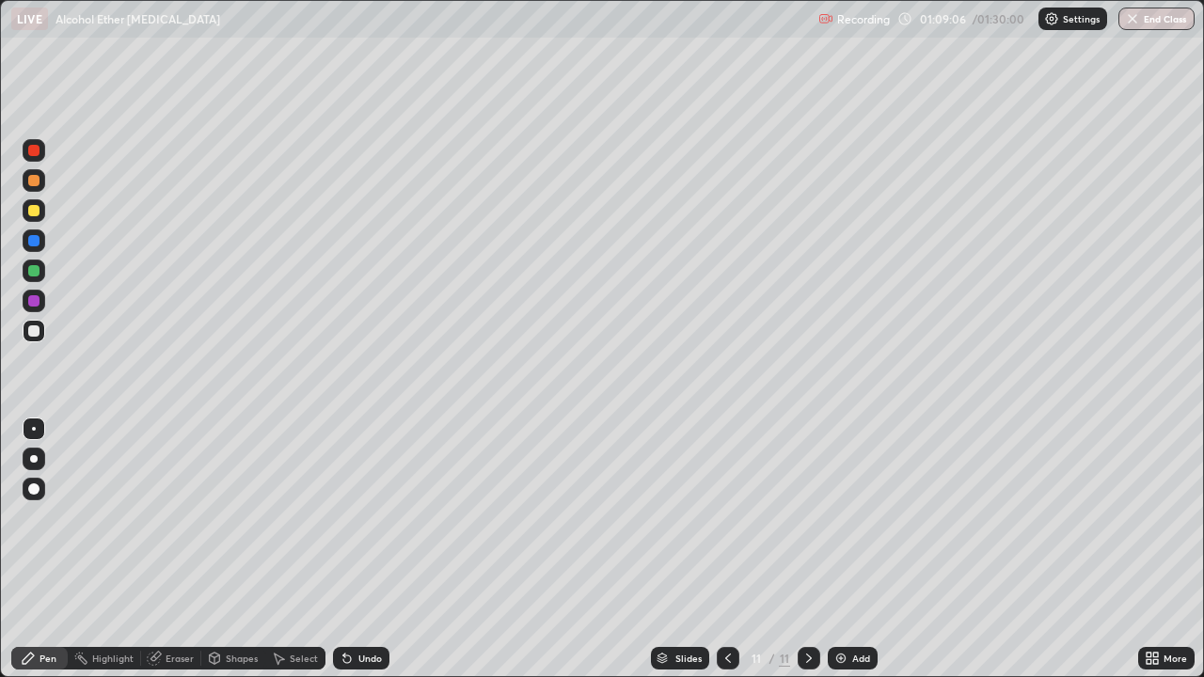
click at [366, 549] on div "Undo" at bounding box center [361, 658] width 56 height 23
click at [364, 549] on div "Undo" at bounding box center [361, 658] width 56 height 23
click at [687, 549] on div "Slides" at bounding box center [689, 658] width 26 height 9
click at [809, 549] on icon at bounding box center [809, 658] width 15 height 15
click at [804, 549] on icon at bounding box center [809, 658] width 15 height 15
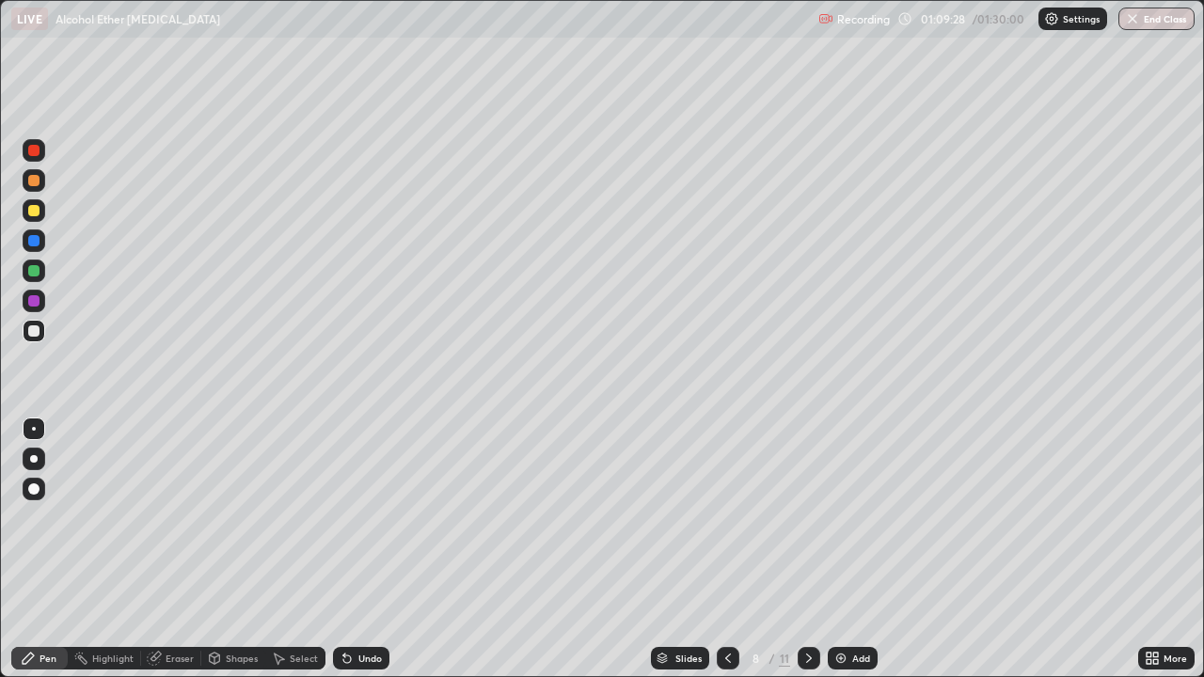
click at [804, 549] on icon at bounding box center [809, 658] width 15 height 15
click at [802, 549] on icon at bounding box center [809, 658] width 15 height 15
click at [800, 549] on div at bounding box center [809, 658] width 23 height 23
click at [843, 549] on img at bounding box center [841, 658] width 15 height 15
click at [343, 549] on icon at bounding box center [344, 655] width 2 height 2
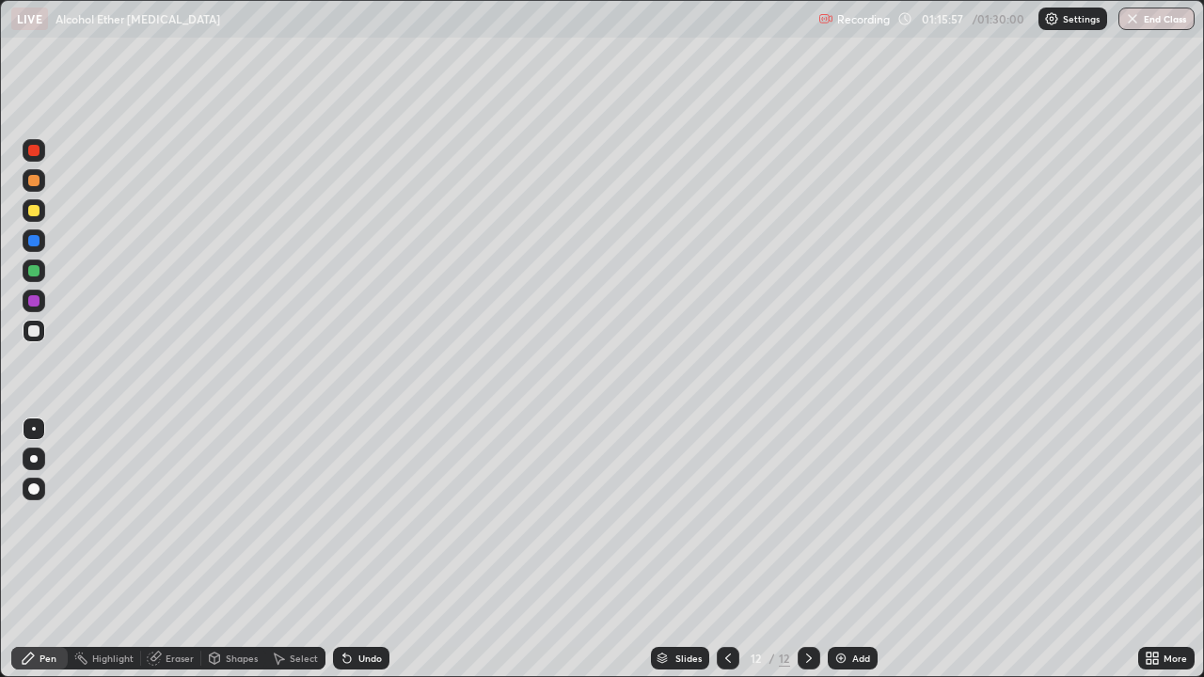
click at [344, 549] on icon at bounding box center [347, 660] width 8 height 8
click at [351, 549] on icon at bounding box center [347, 658] width 15 height 15
click at [358, 549] on div "Undo" at bounding box center [370, 658] width 24 height 9
click at [360, 549] on div "Undo" at bounding box center [370, 658] width 24 height 9
click at [365, 549] on div "Undo" at bounding box center [370, 658] width 24 height 9
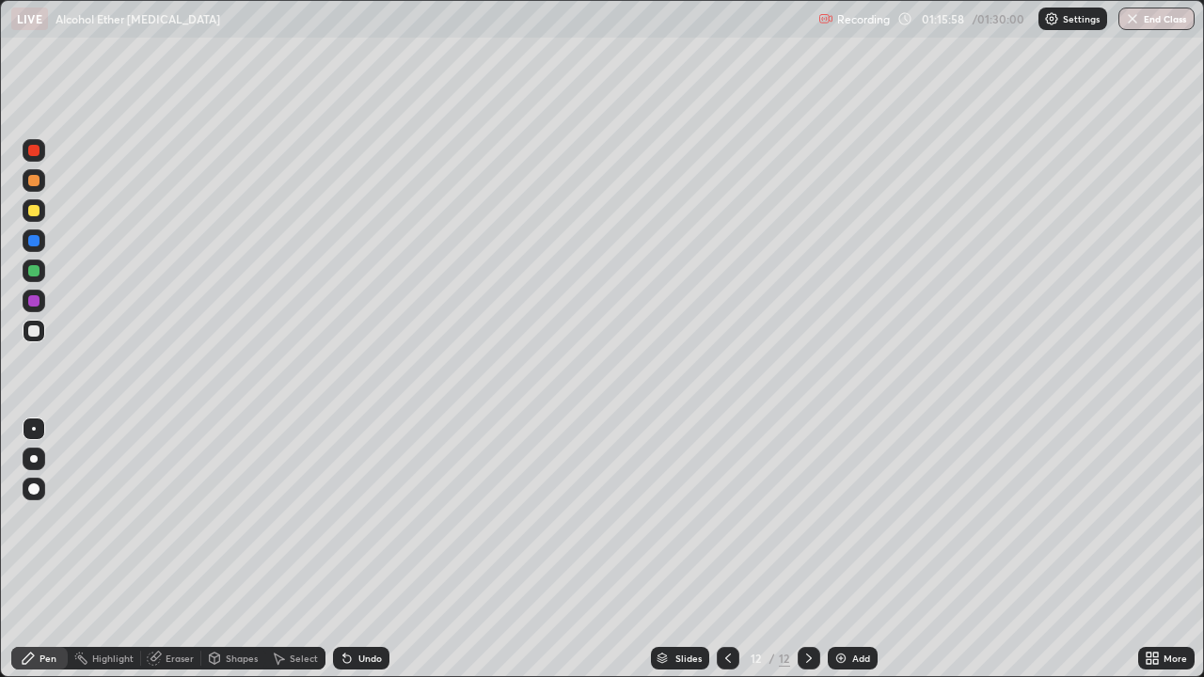
click at [367, 549] on div "Undo" at bounding box center [370, 658] width 24 height 9
click at [369, 549] on div "Undo" at bounding box center [370, 658] width 24 height 9
click at [368, 549] on div "Undo" at bounding box center [370, 658] width 24 height 9
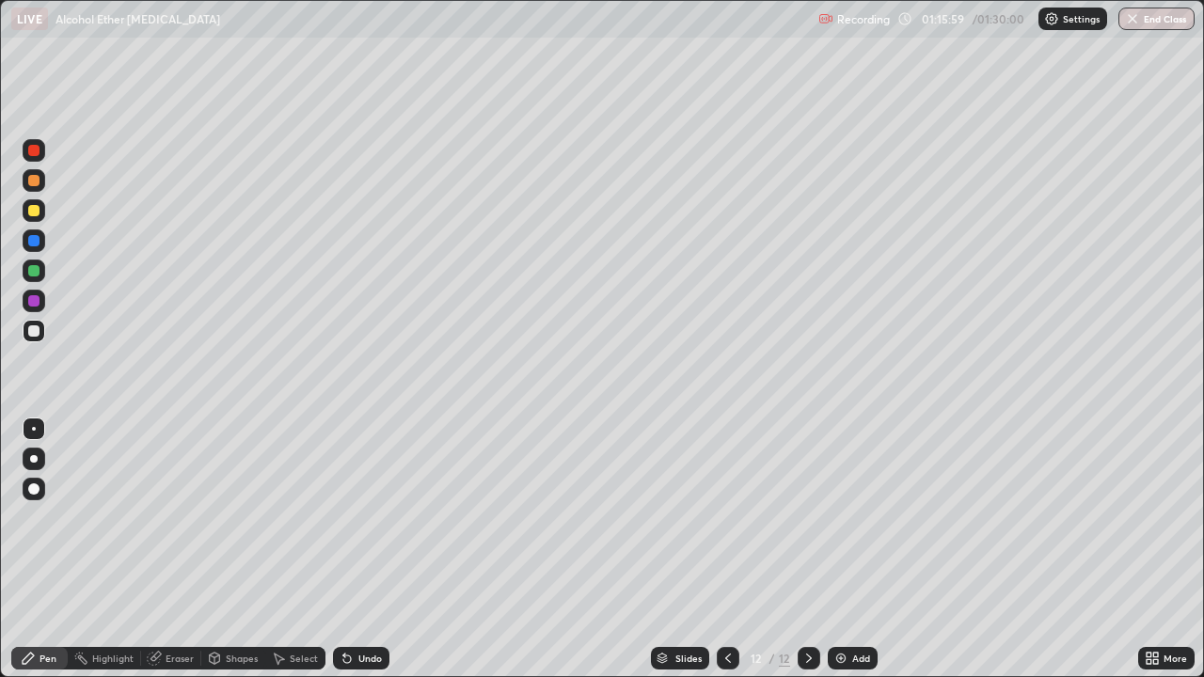
click at [367, 549] on div "Undo" at bounding box center [370, 658] width 24 height 9
click at [367, 549] on div "Undo" at bounding box center [361, 658] width 56 height 23
click at [368, 549] on div "Undo" at bounding box center [361, 658] width 56 height 23
click at [367, 549] on div "Undo" at bounding box center [361, 658] width 56 height 23
click at [158, 549] on icon at bounding box center [154, 658] width 15 height 15
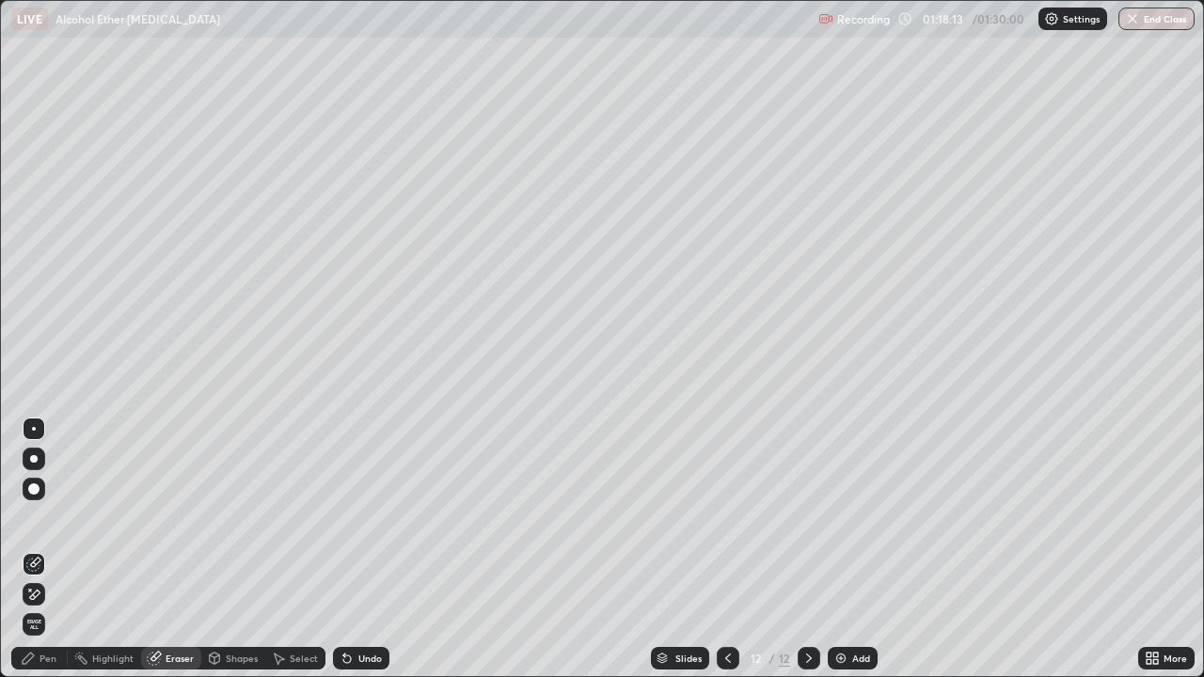
click at [343, 549] on icon at bounding box center [344, 655] width 2 height 2
click at [38, 549] on div "Pen" at bounding box center [39, 658] width 56 height 23
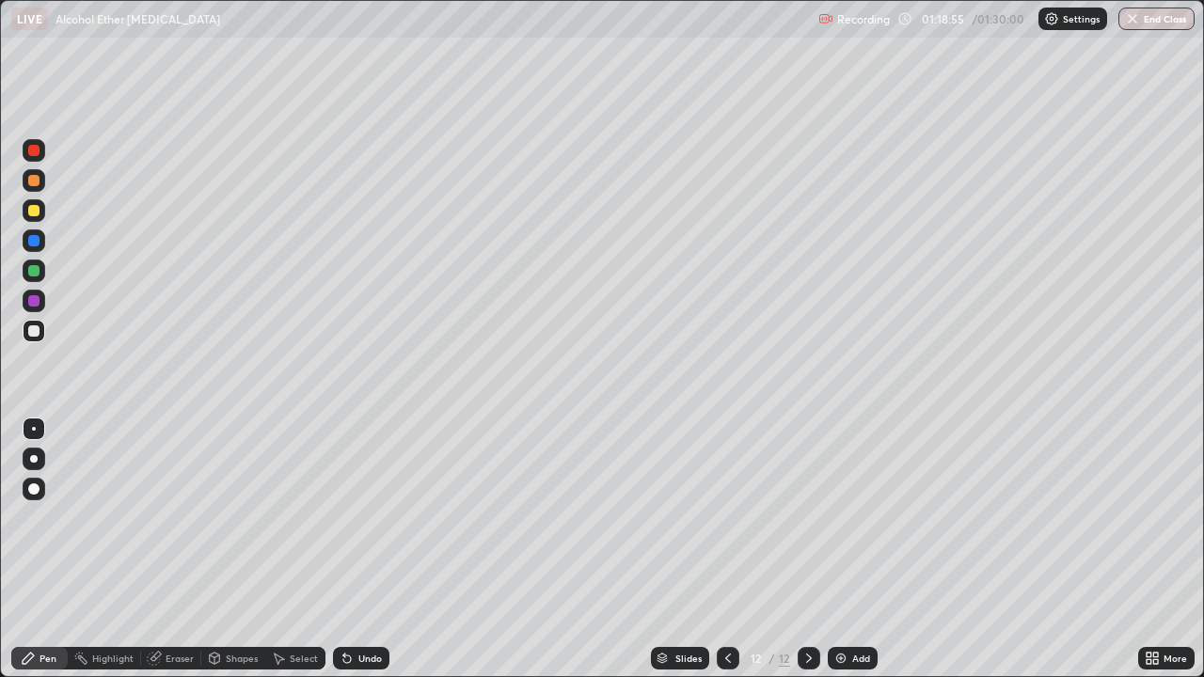
click at [846, 549] on img at bounding box center [841, 658] width 15 height 15
click at [358, 549] on div "Undo" at bounding box center [361, 658] width 56 height 23
click at [1155, 21] on button "End Class" at bounding box center [1158, 19] width 74 height 23
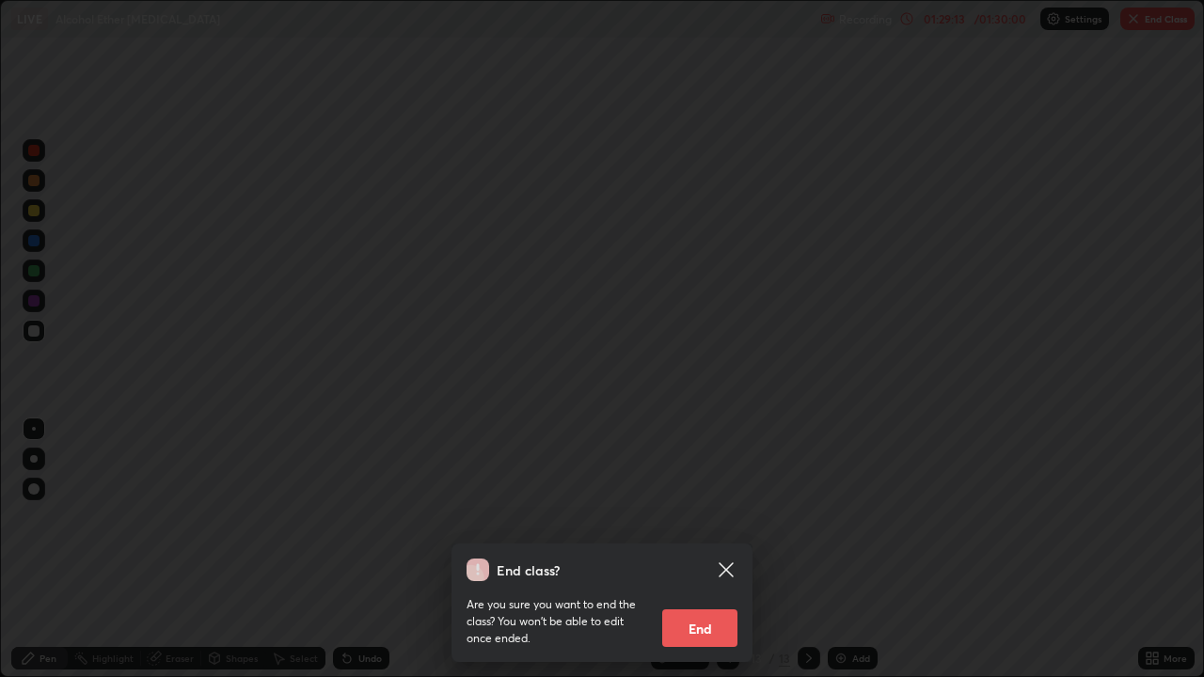
click at [696, 549] on button "End" at bounding box center [699, 629] width 75 height 38
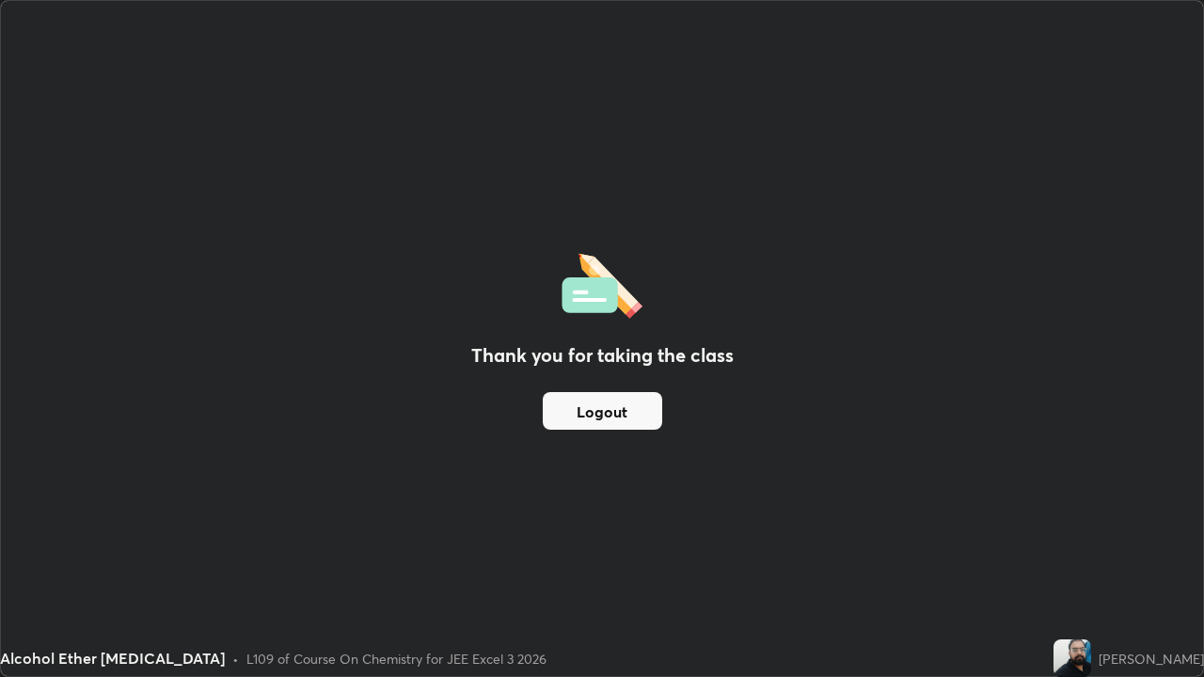
click at [619, 414] on button "Logout" at bounding box center [602, 411] width 119 height 38
